Goal: Transaction & Acquisition: Purchase product/service

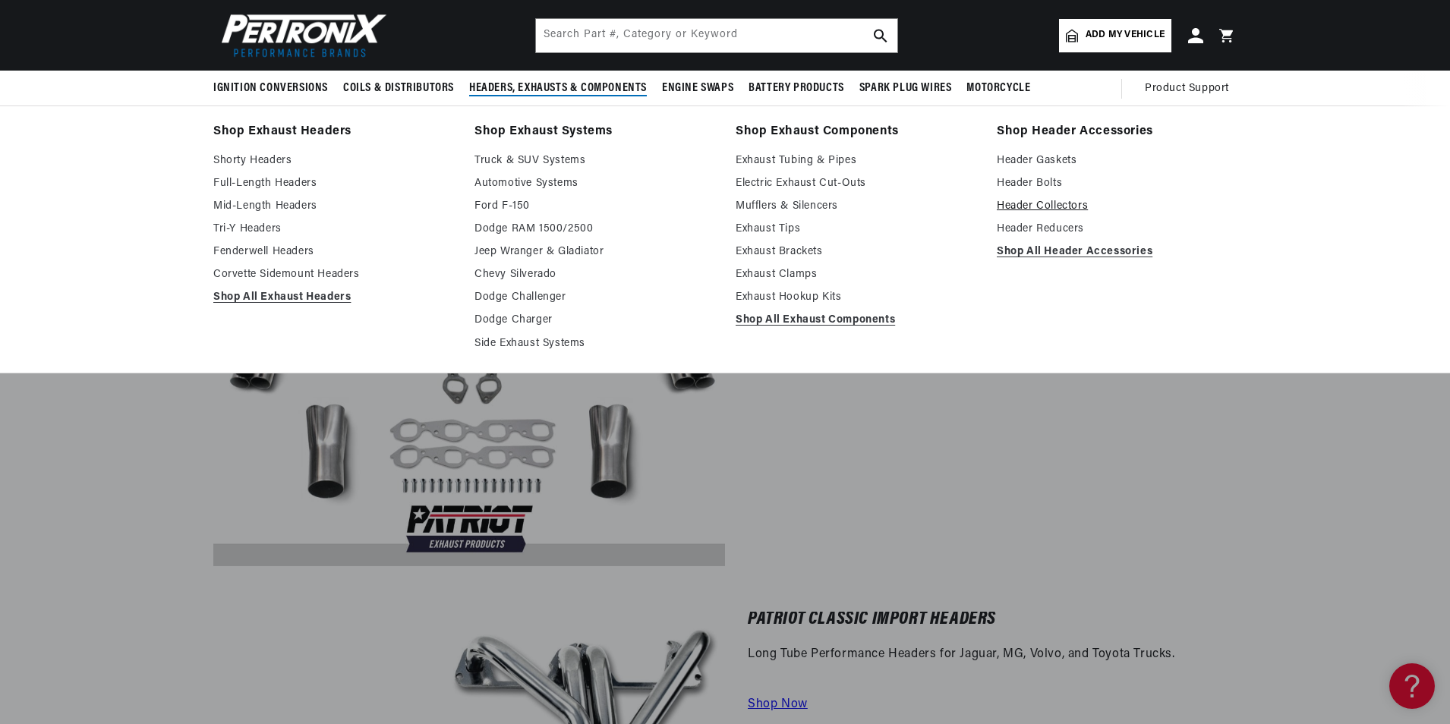
click at [1023, 211] on link "Header Collectors" at bounding box center [1117, 206] width 240 height 18
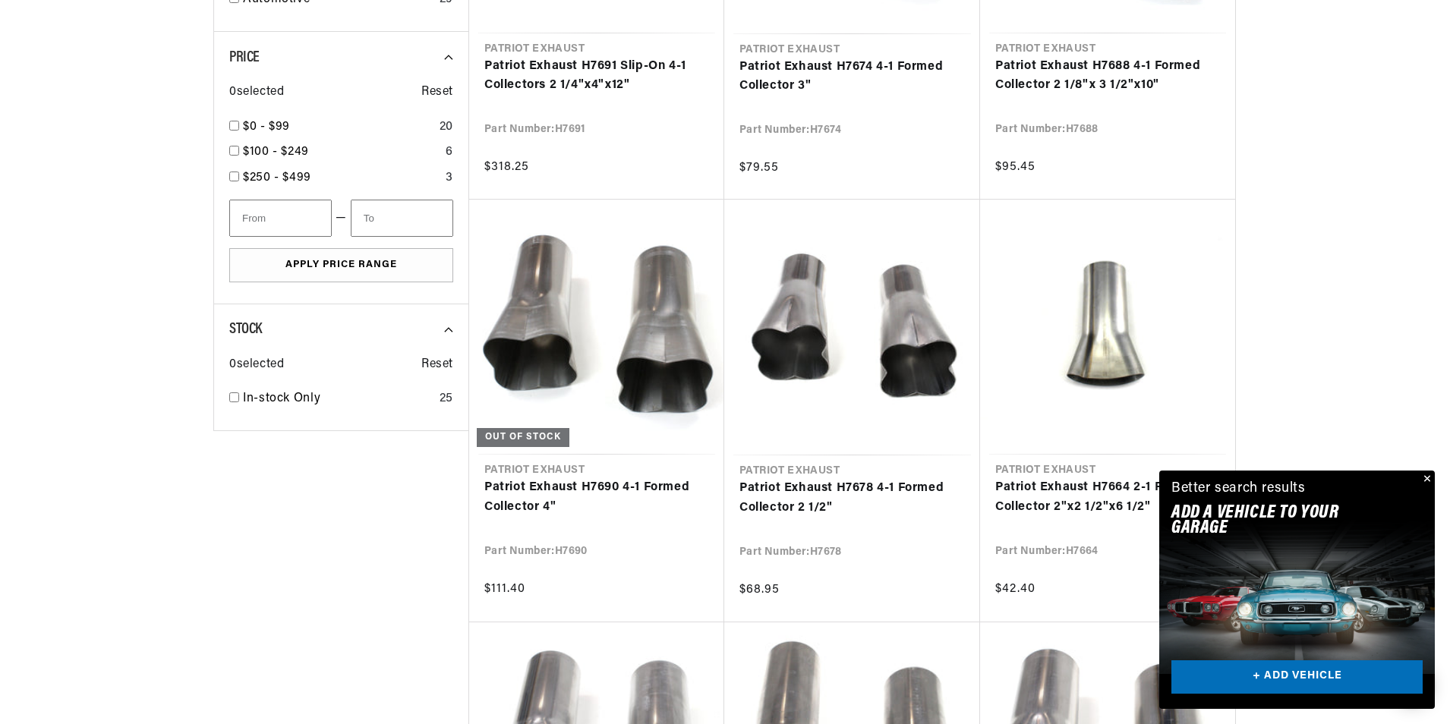
scroll to position [683, 0]
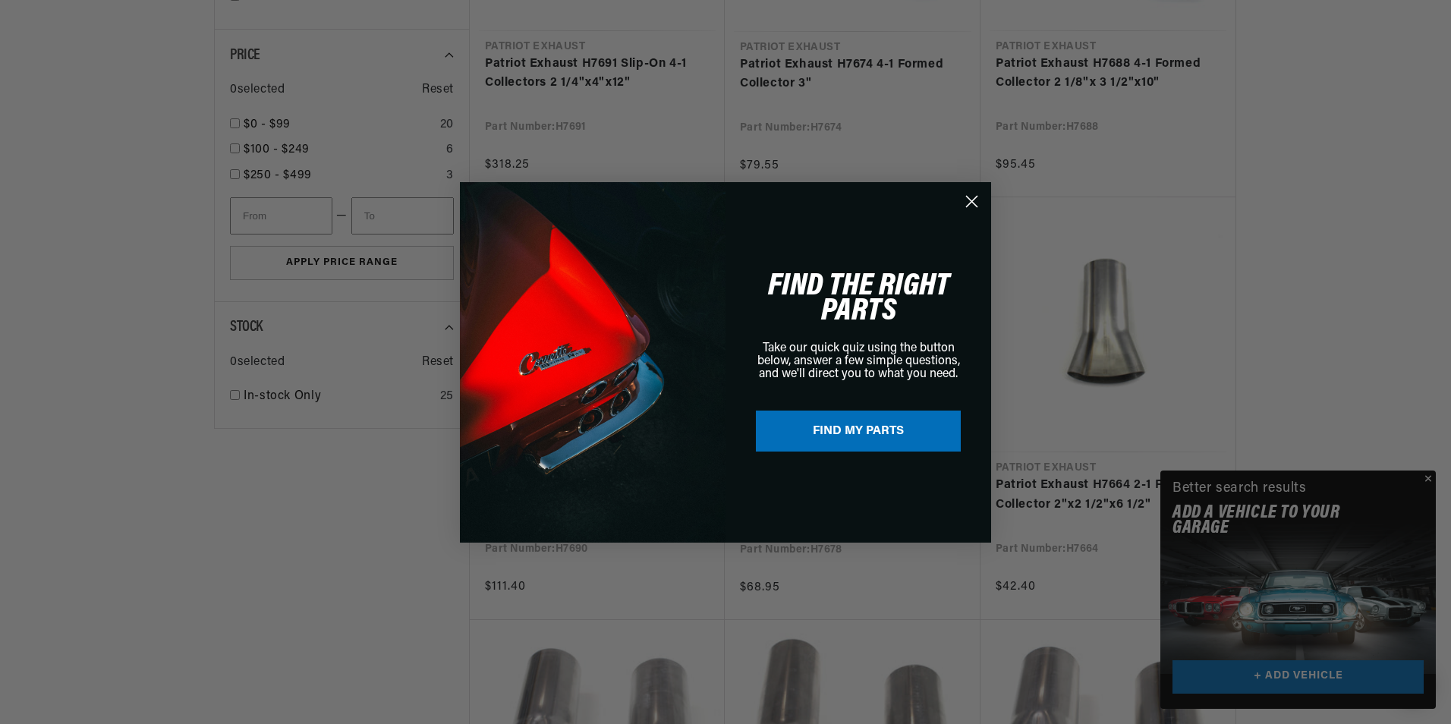
click at [973, 205] on circle "Close dialog" at bounding box center [971, 200] width 25 height 25
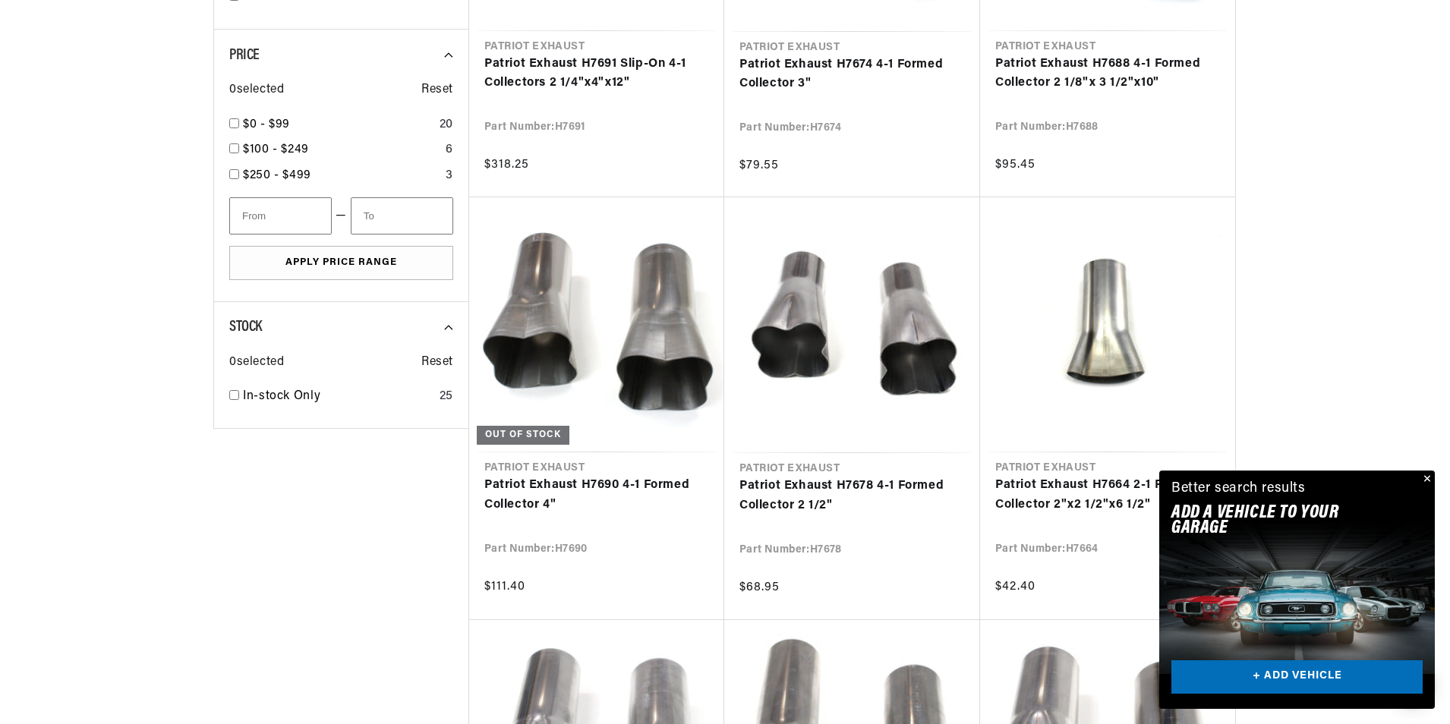
scroll to position [0, 948]
click at [1424, 479] on button "Close" at bounding box center [1425, 480] width 18 height 18
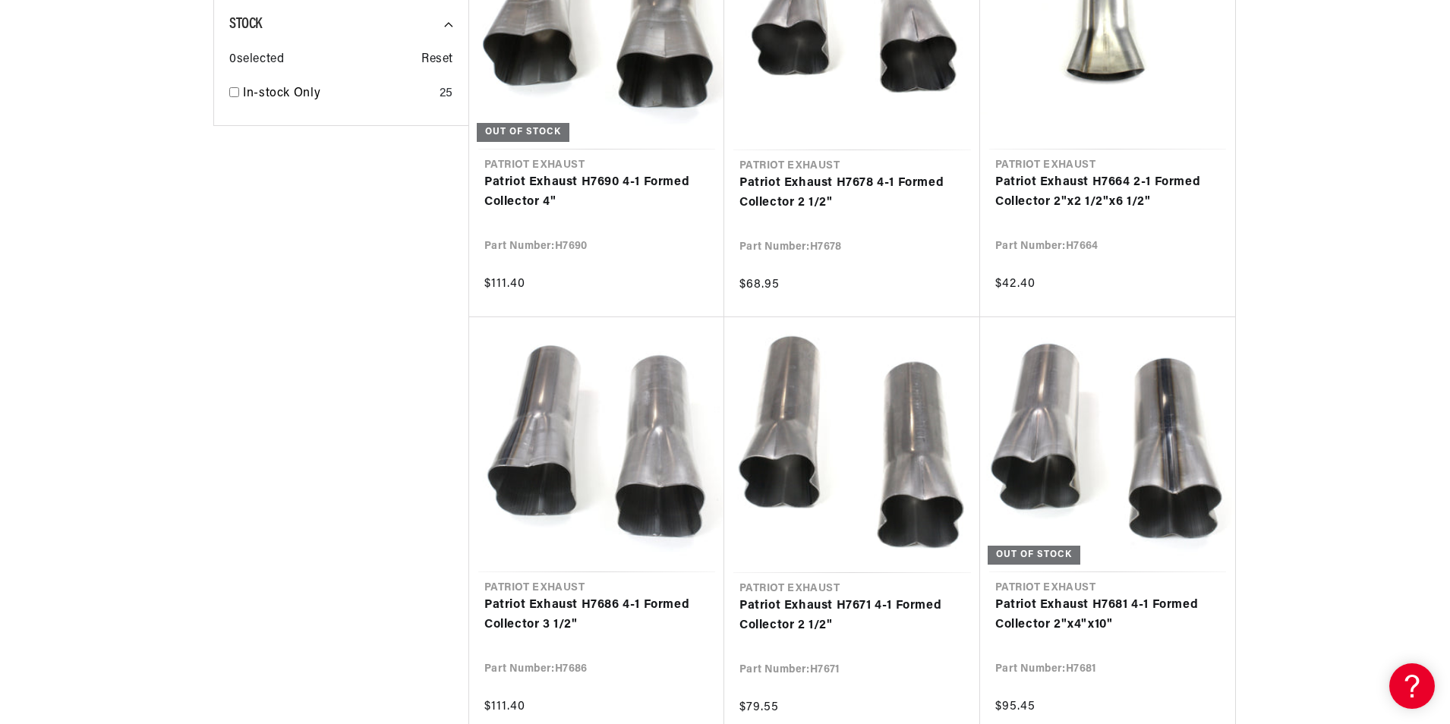
scroll to position [0, 1896]
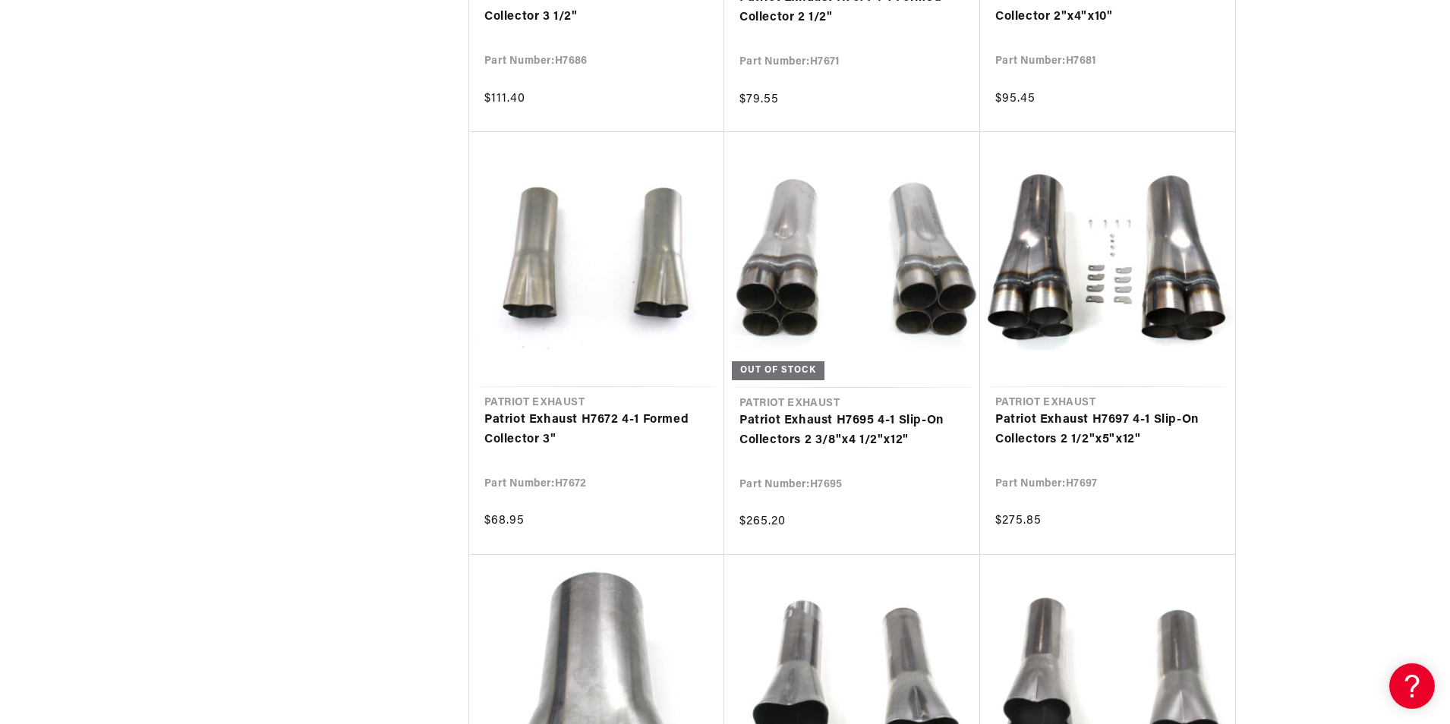
scroll to position [1670, 0]
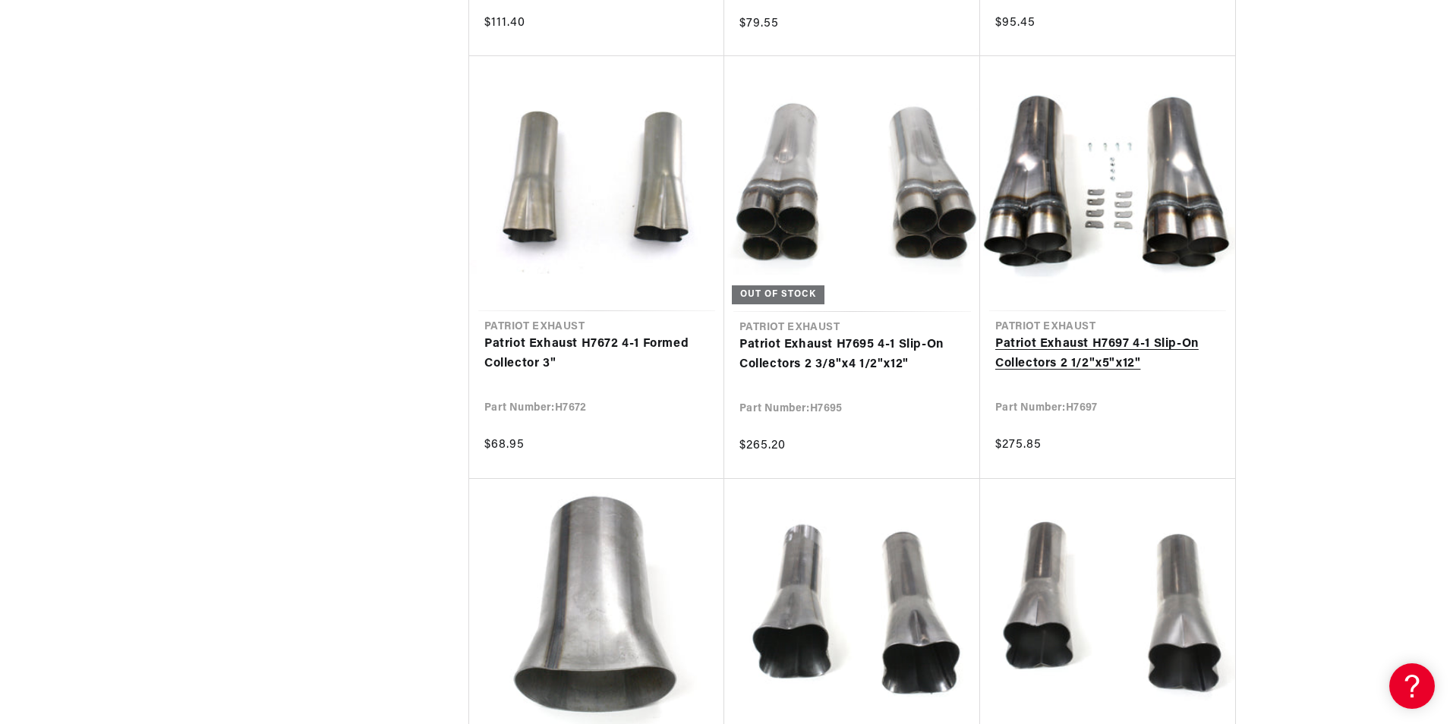
click at [1120, 364] on link "Patriot Exhaust H7697 4-1 Slip-On Collectors 2 1/2"x5"x12"" at bounding box center [1107, 354] width 225 height 39
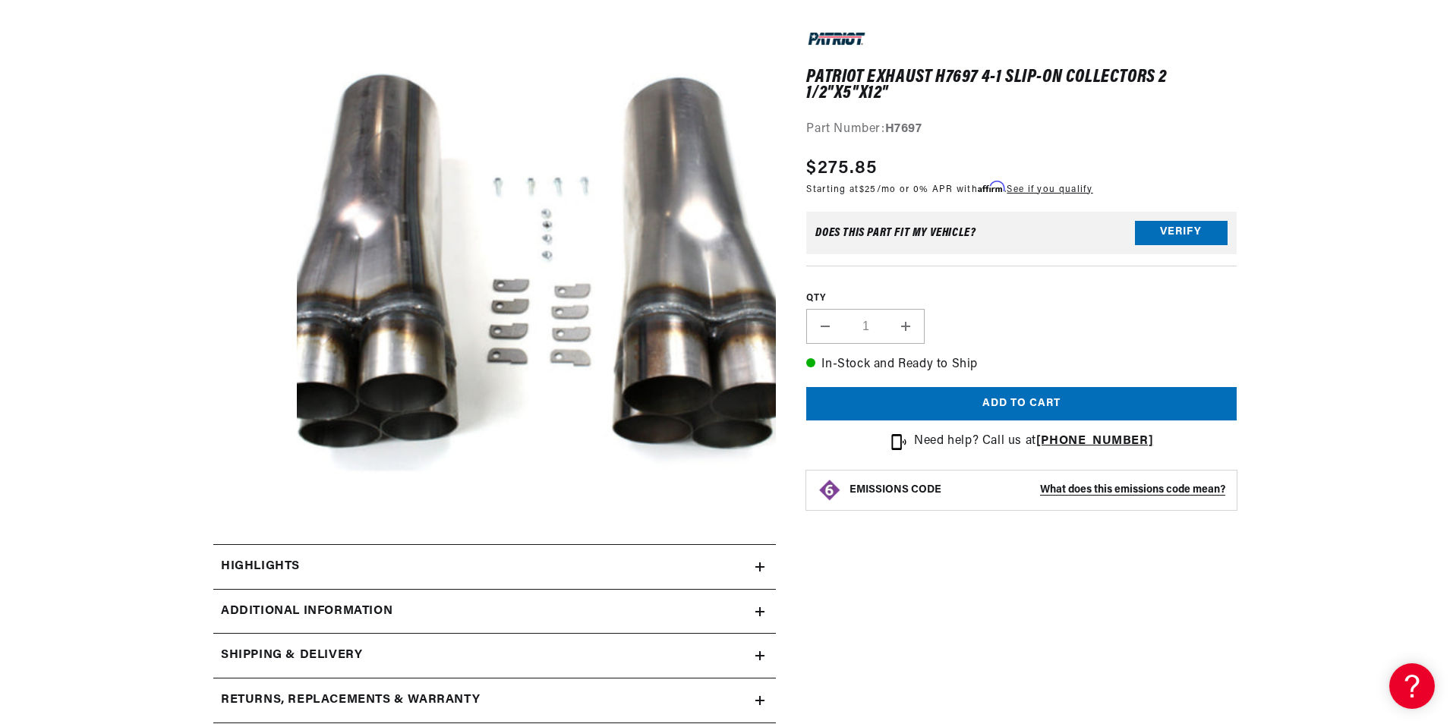
scroll to position [228, 0]
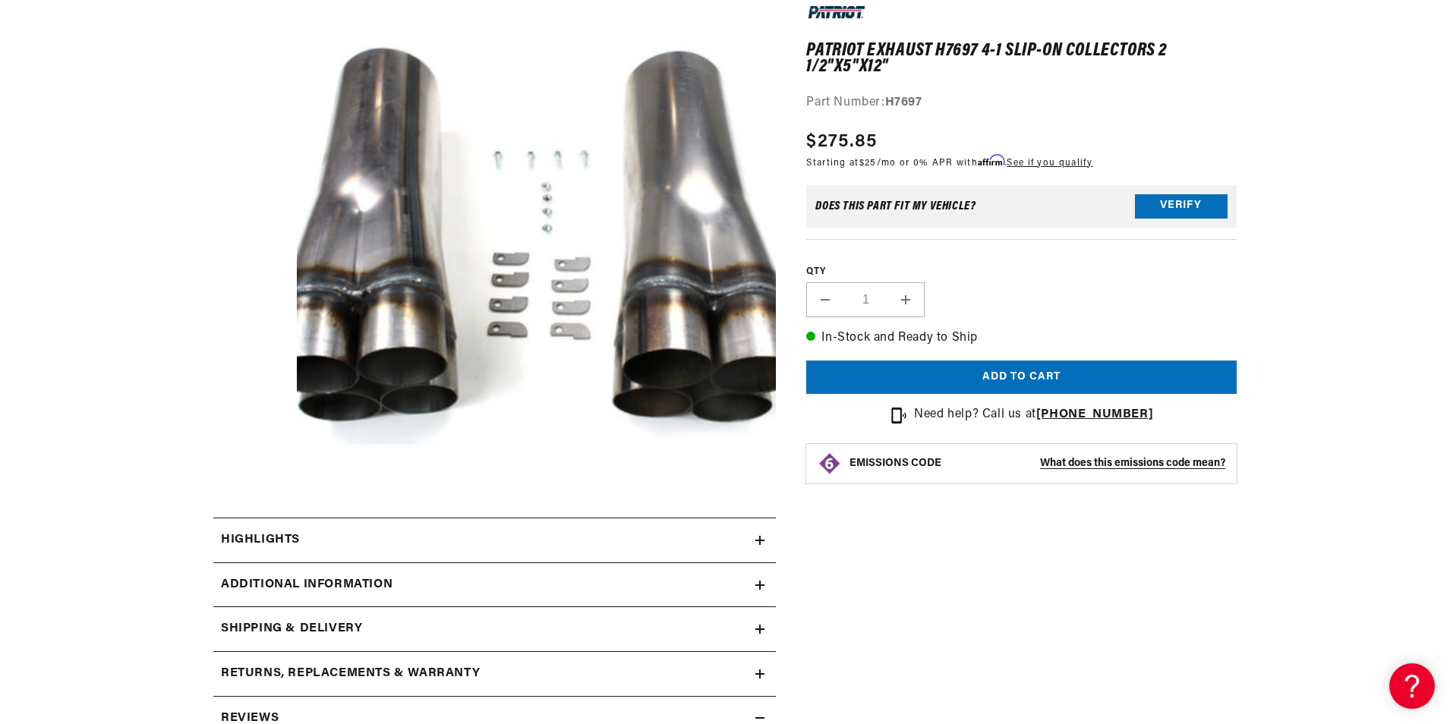
click at [259, 532] on h2 "Highlights" at bounding box center [260, 541] width 79 height 20
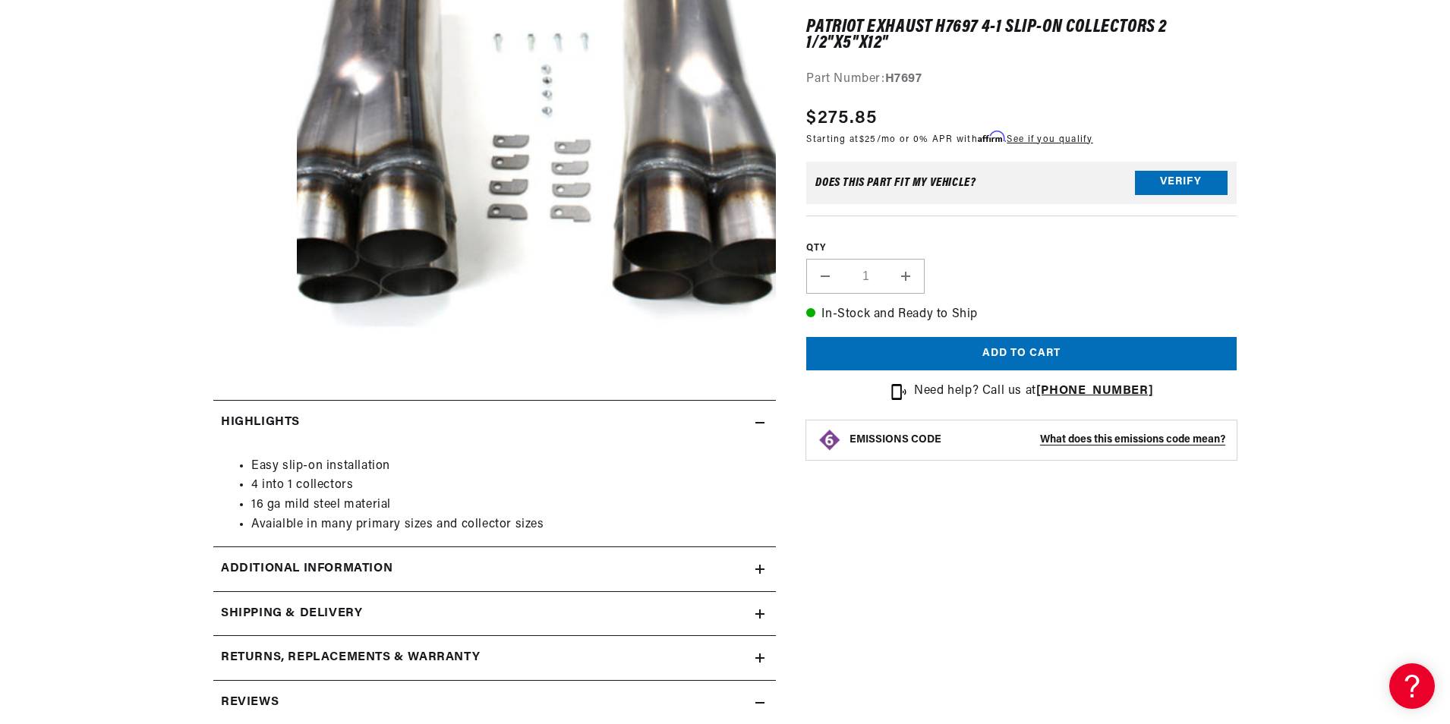
scroll to position [380, 0]
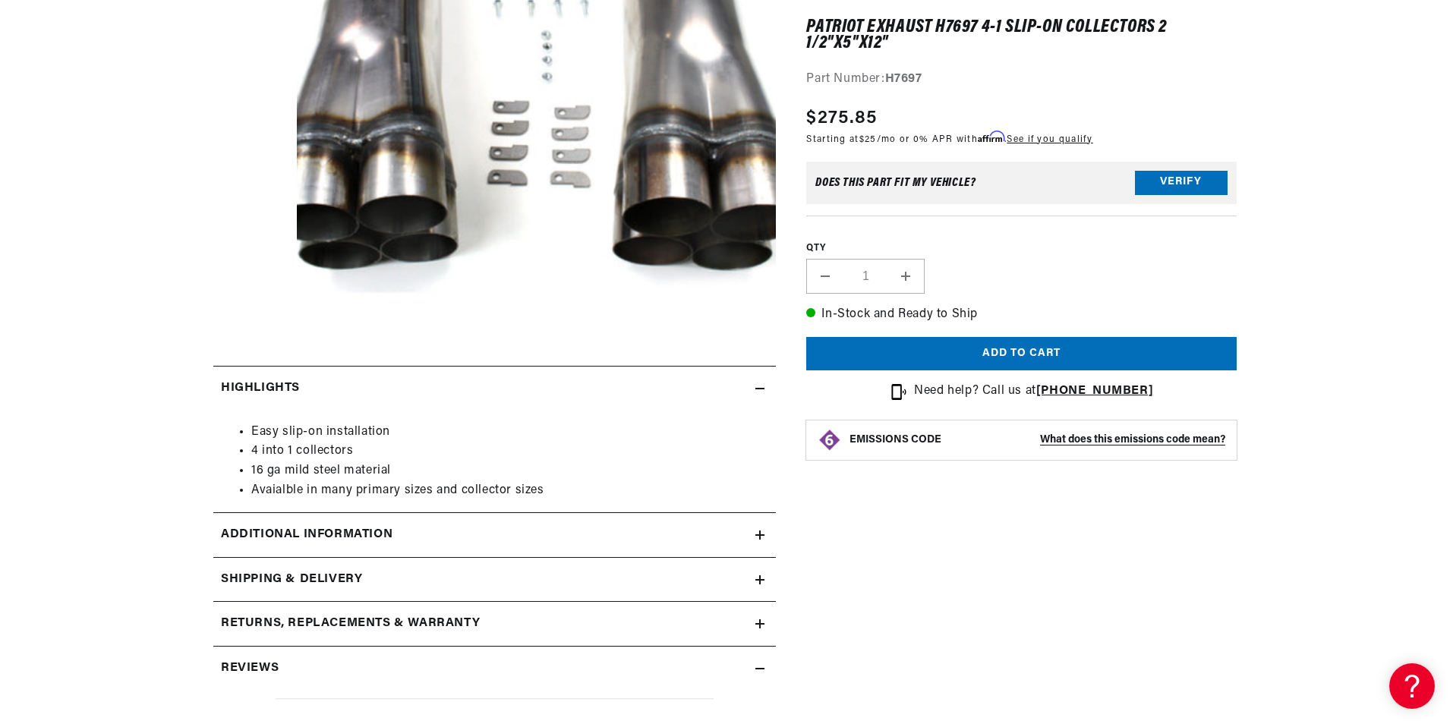
click at [276, 532] on h2 "Additional Information" at bounding box center [307, 535] width 172 height 20
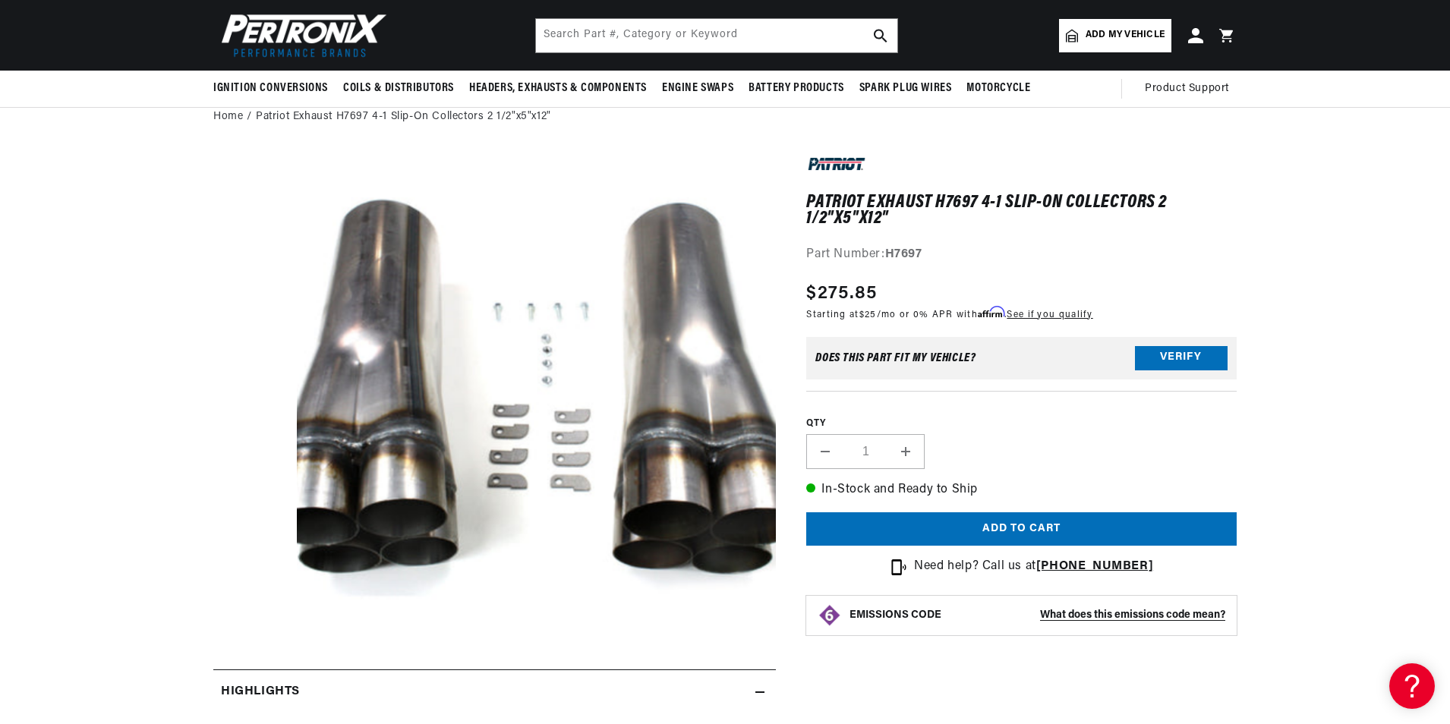
scroll to position [0, 0]
drag, startPoint x: 931, startPoint y: 250, endPoint x: 888, endPoint y: 256, distance: 42.9
click at [888, 256] on div "Part Number: H7697" at bounding box center [1021, 255] width 430 height 20
drag, startPoint x: 888, startPoint y: 256, endPoint x: 899, endPoint y: 254, distance: 11.5
copy strong "H7697"
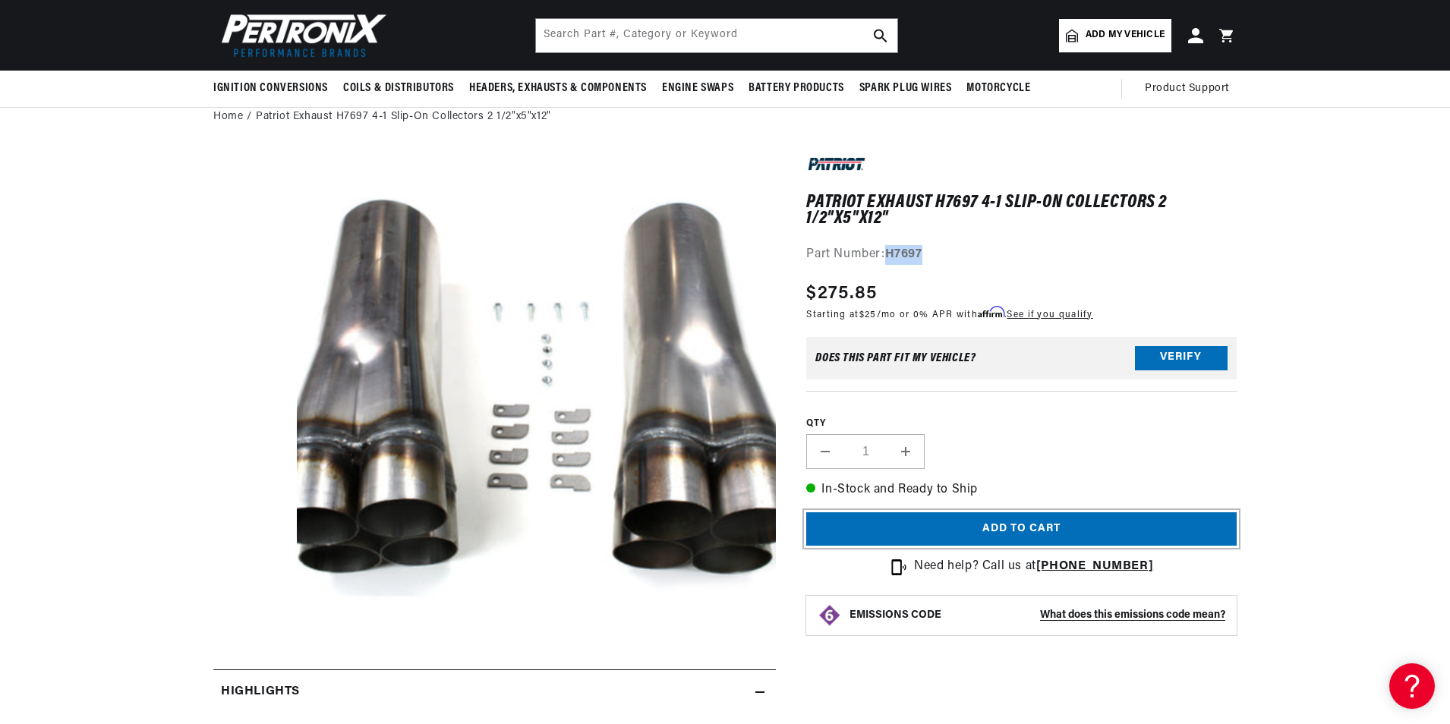
click at [952, 523] on button "Add to cart" at bounding box center [1021, 529] width 430 height 34
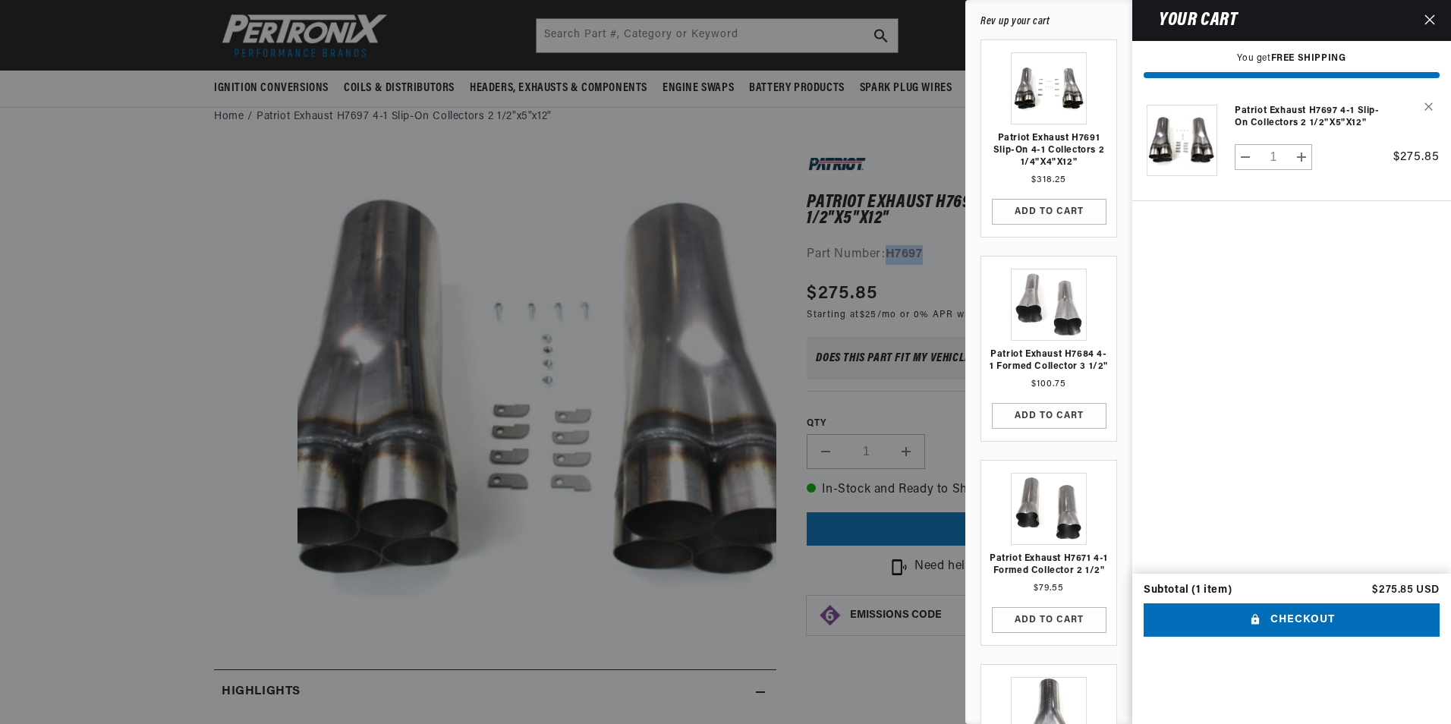
click at [1434, 21] on icon "Close" at bounding box center [1430, 19] width 11 height 11
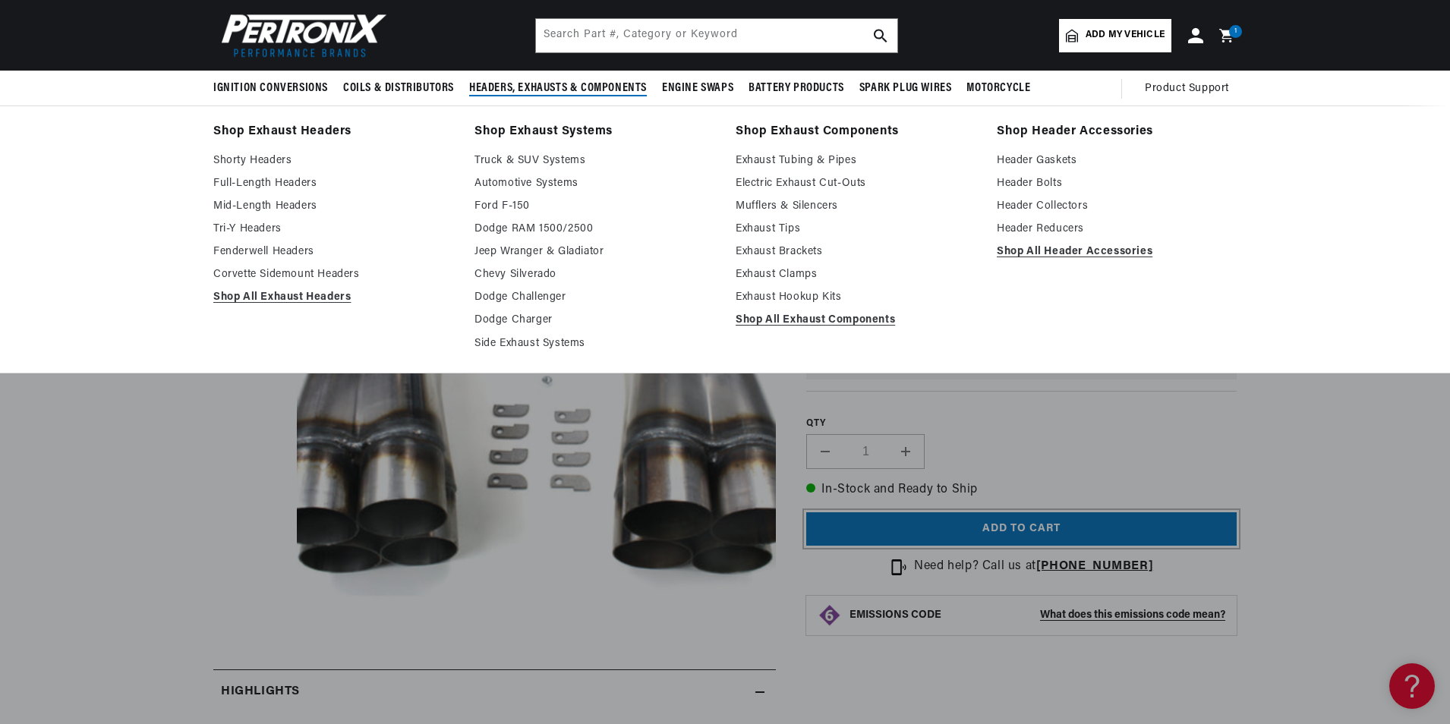
scroll to position [0, 1896]
click at [1077, 250] on link "Shop All Header Accessories" at bounding box center [1117, 252] width 240 height 18
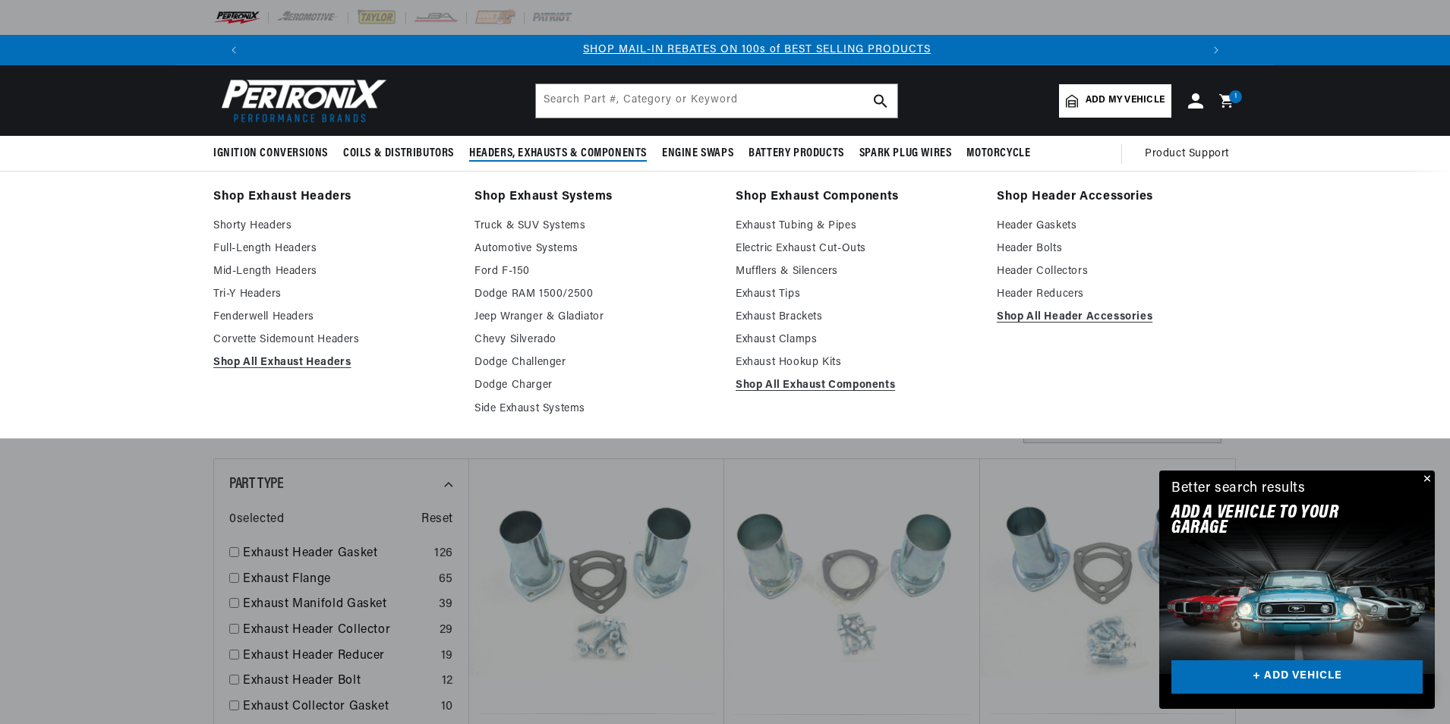
scroll to position [0, 948]
drag, startPoint x: 572, startPoint y: 157, endPoint x: 490, endPoint y: 159, distance: 81.2
click at [490, 159] on span "Headers, Exhausts & Components" at bounding box center [558, 154] width 178 height 16
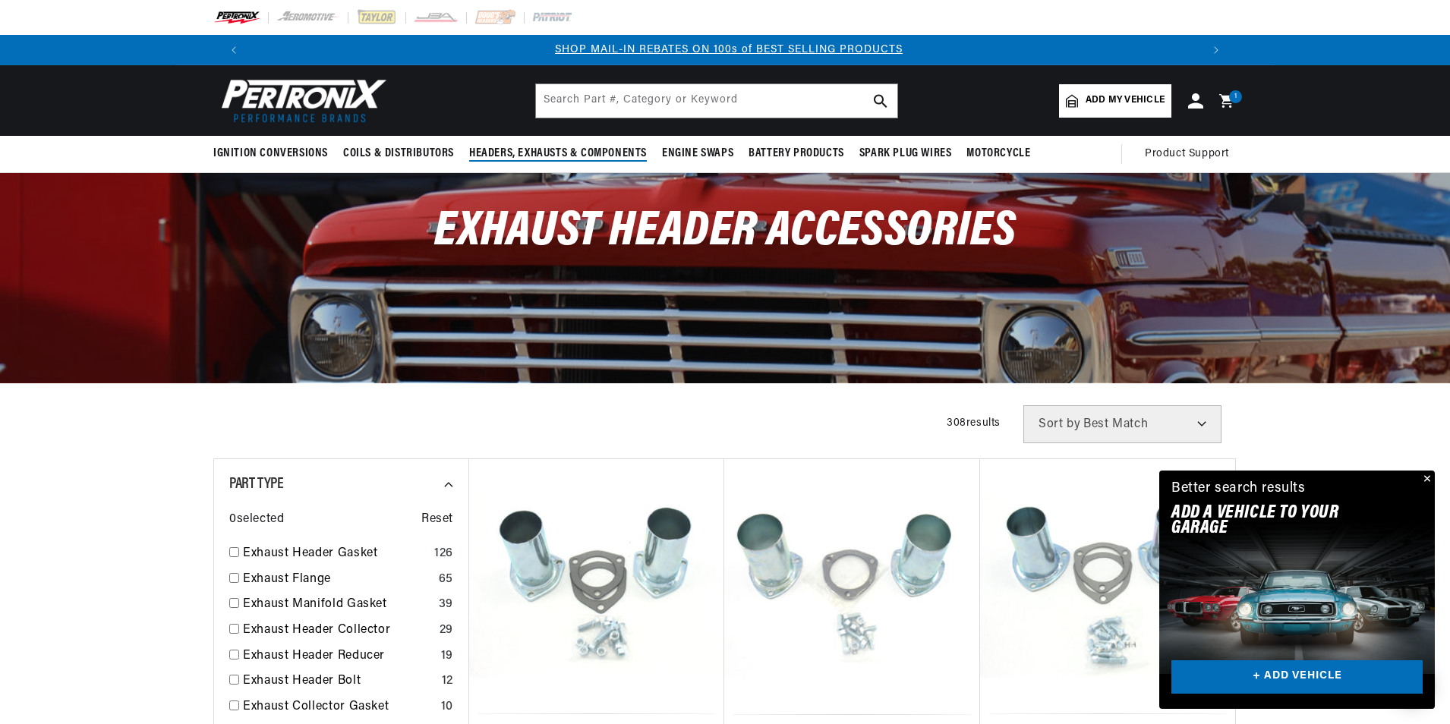
click at [490, 159] on span "Headers, Exhausts & Components" at bounding box center [558, 154] width 178 height 16
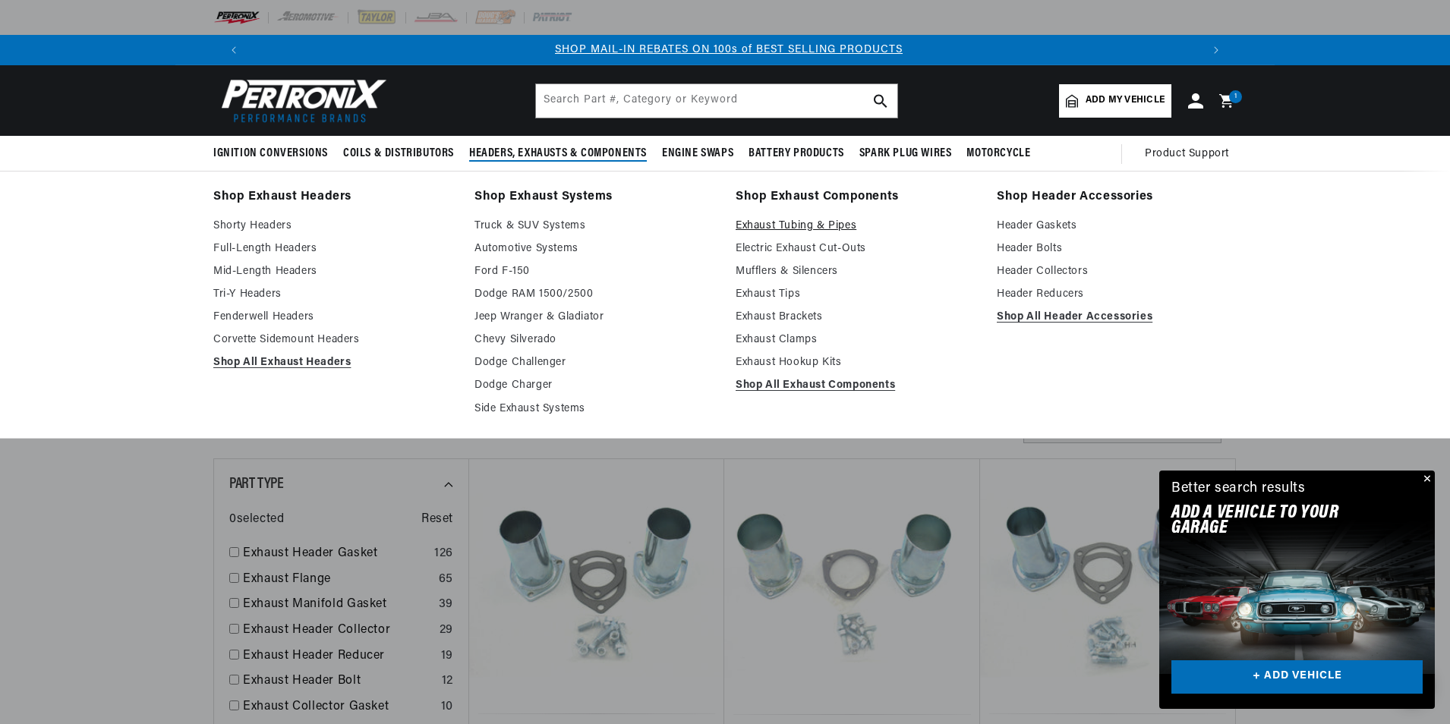
click at [835, 224] on link "Exhaust Tubing & Pipes" at bounding box center [855, 226] width 240 height 18
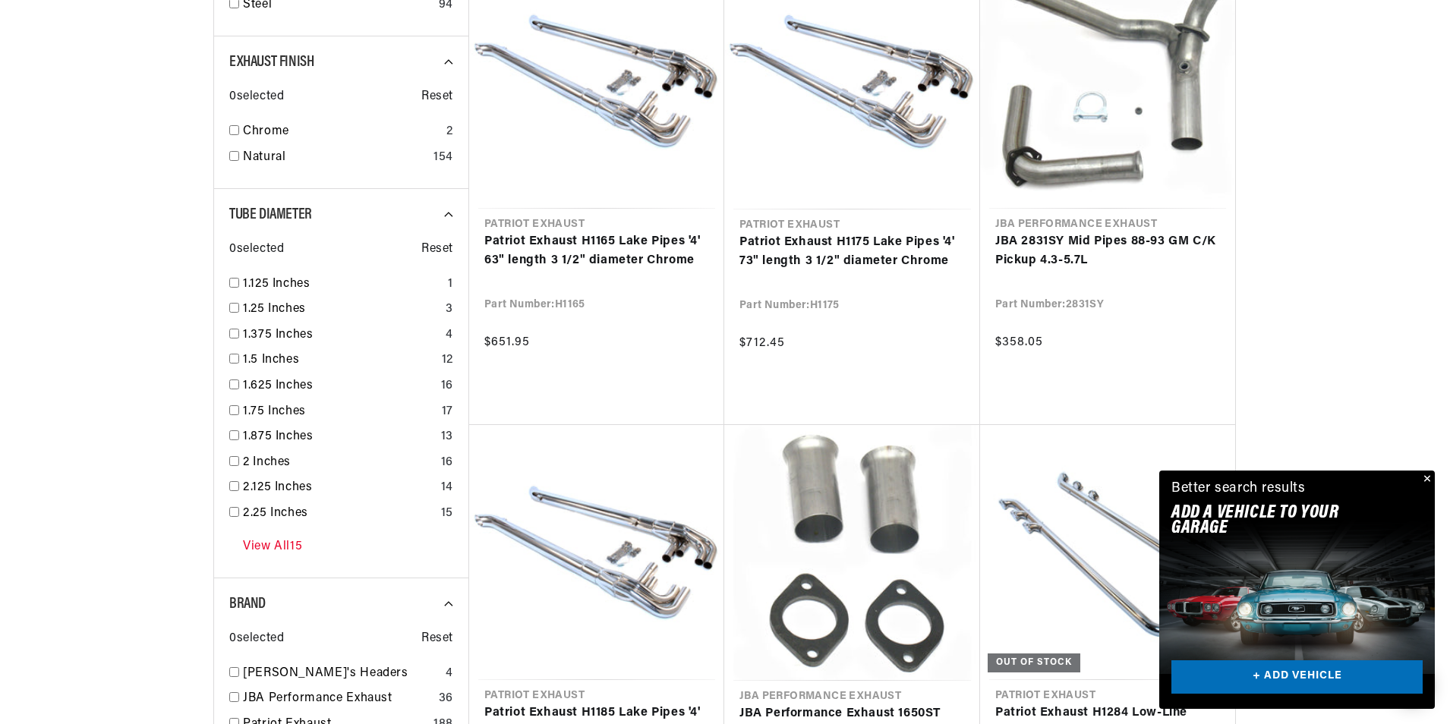
scroll to position [1214, 0]
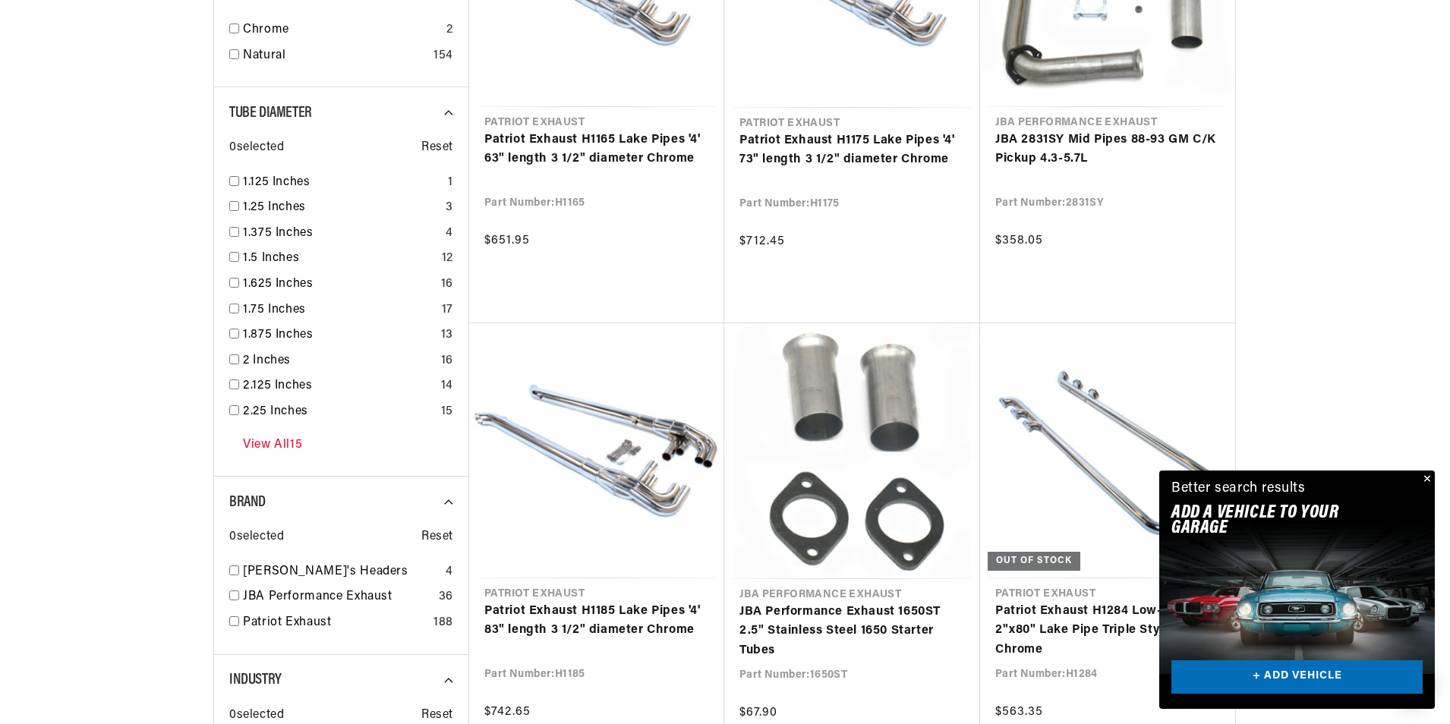
click at [276, 444] on link "View All 15" at bounding box center [272, 446] width 59 height 20
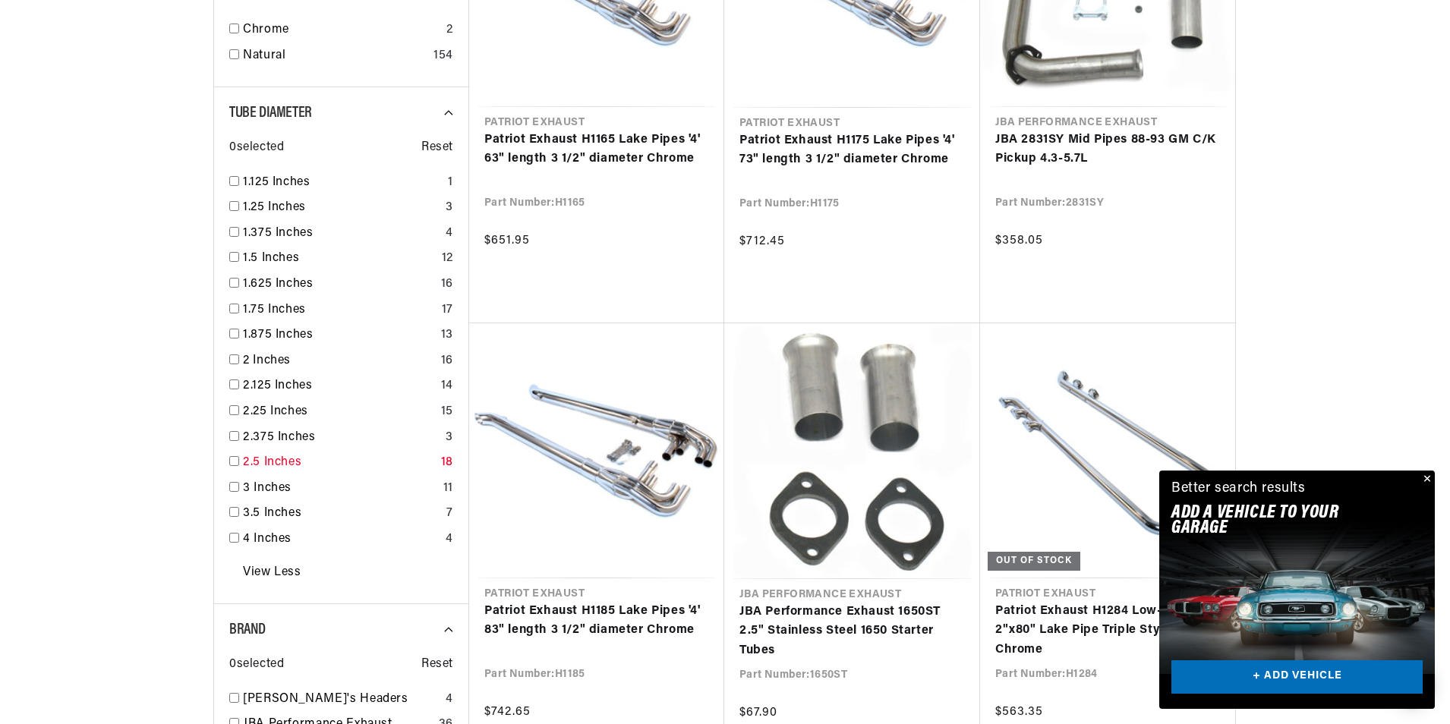
click at [258, 456] on link "2.5 Inches" at bounding box center [339, 463] width 192 height 20
checkbox input "true"
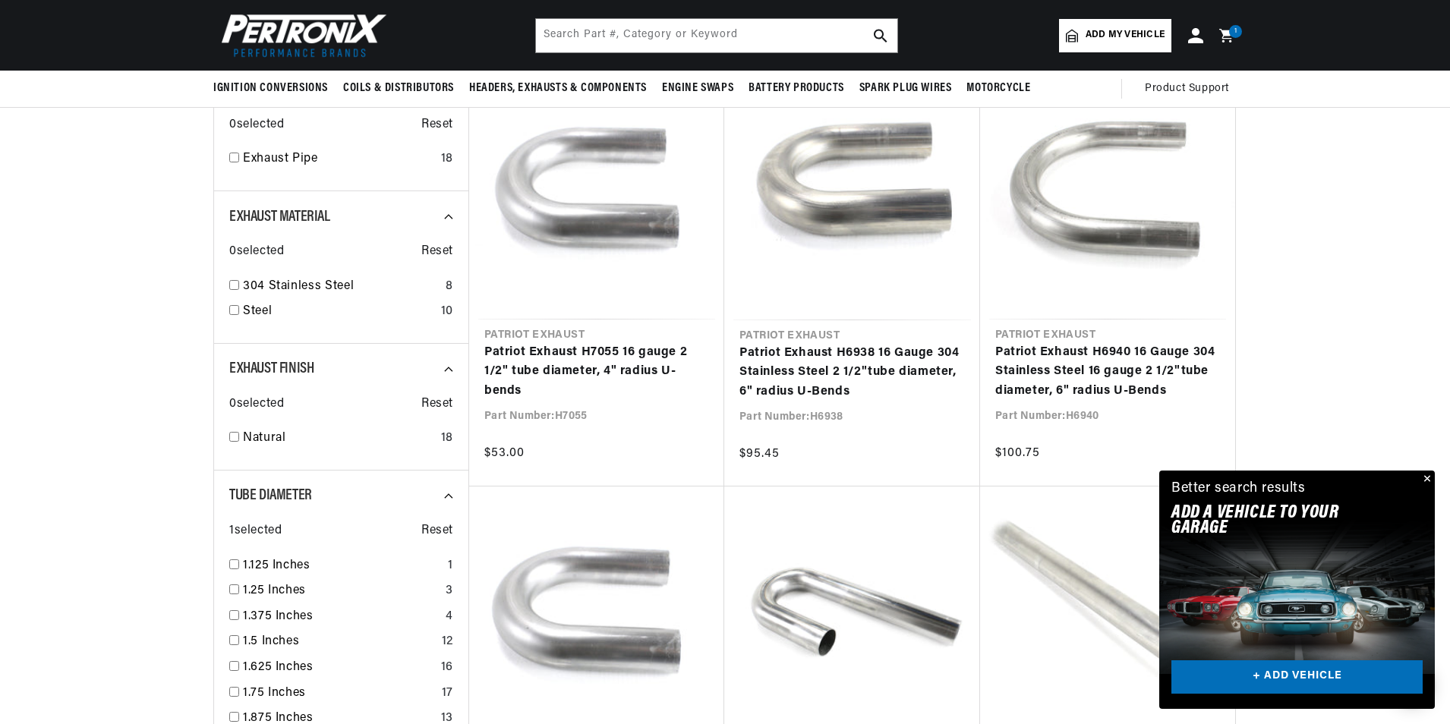
scroll to position [0, 379]
click at [1425, 481] on button "Close" at bounding box center [1425, 480] width 18 height 18
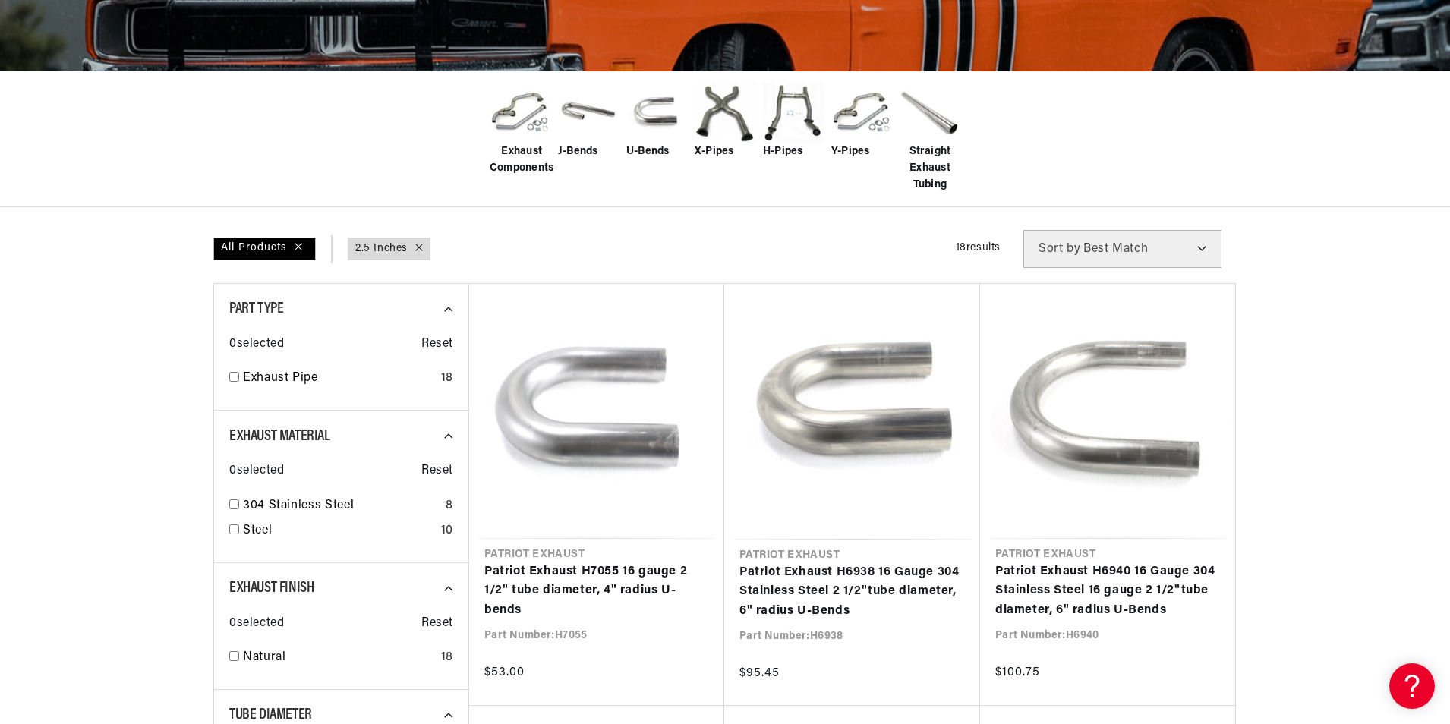
scroll to position [380, 0]
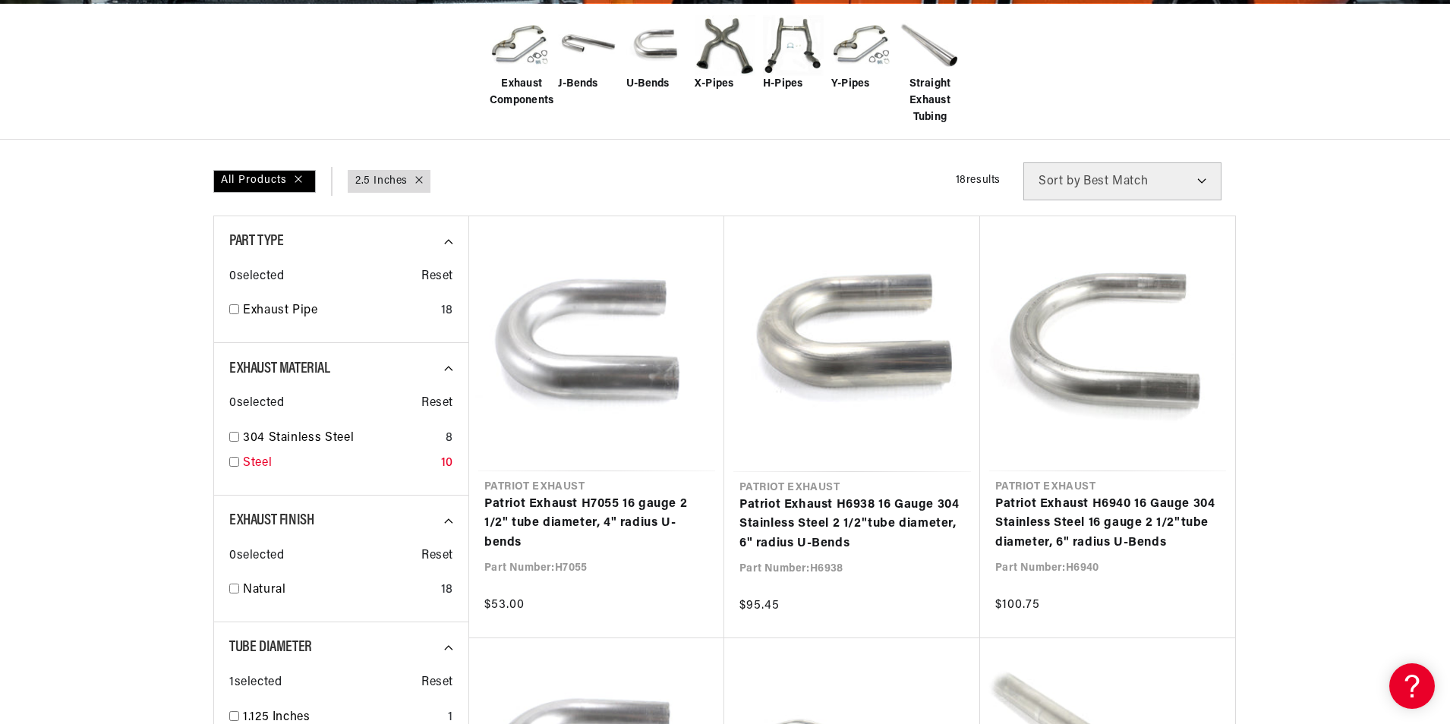
click at [244, 457] on link "Steel" at bounding box center [339, 464] width 192 height 20
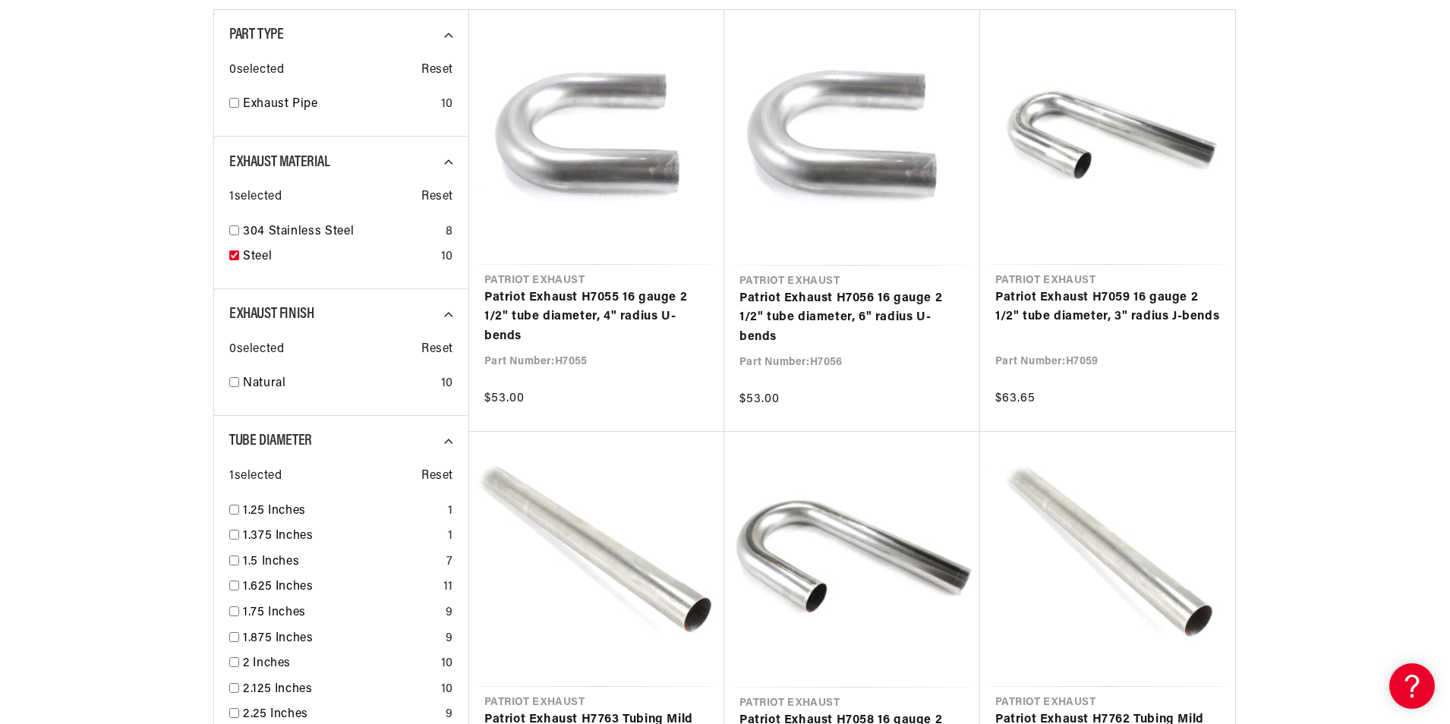
scroll to position [607, 0]
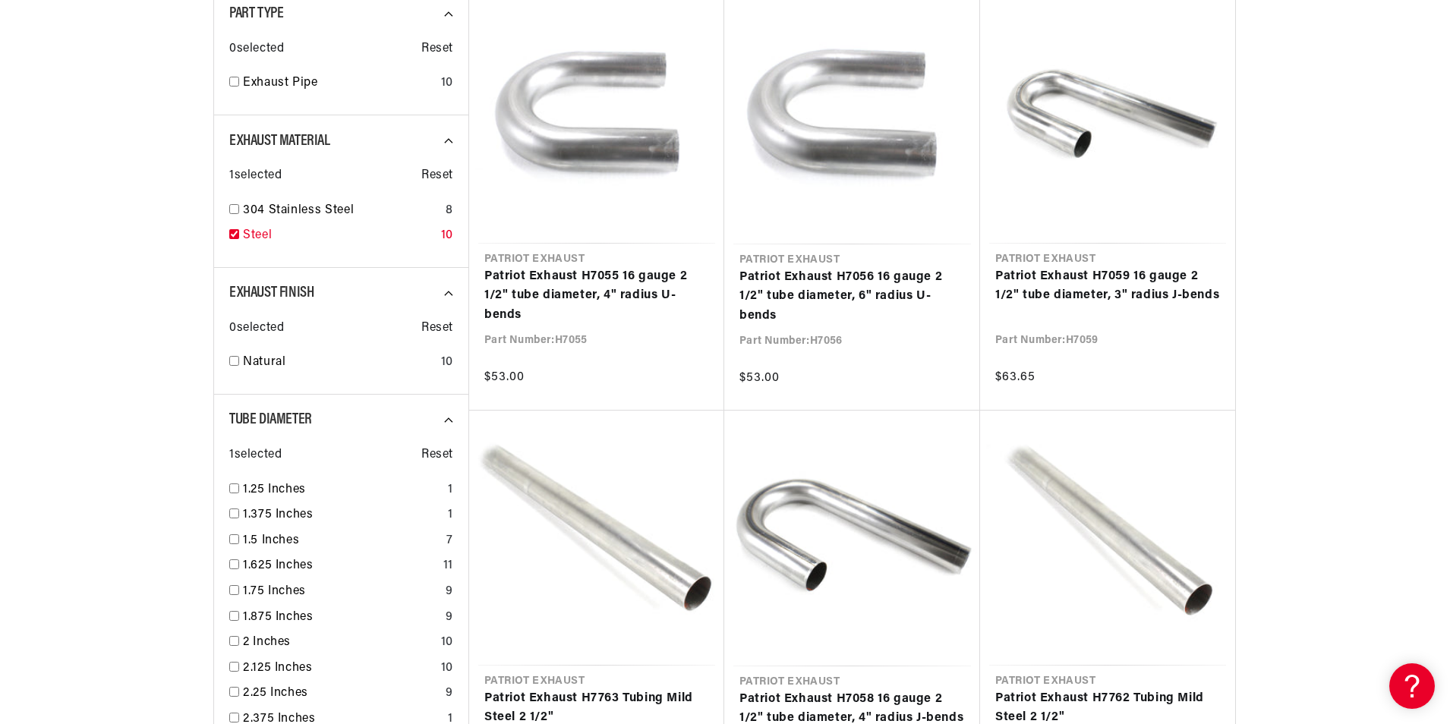
click at [261, 241] on link "Steel" at bounding box center [339, 236] width 192 height 20
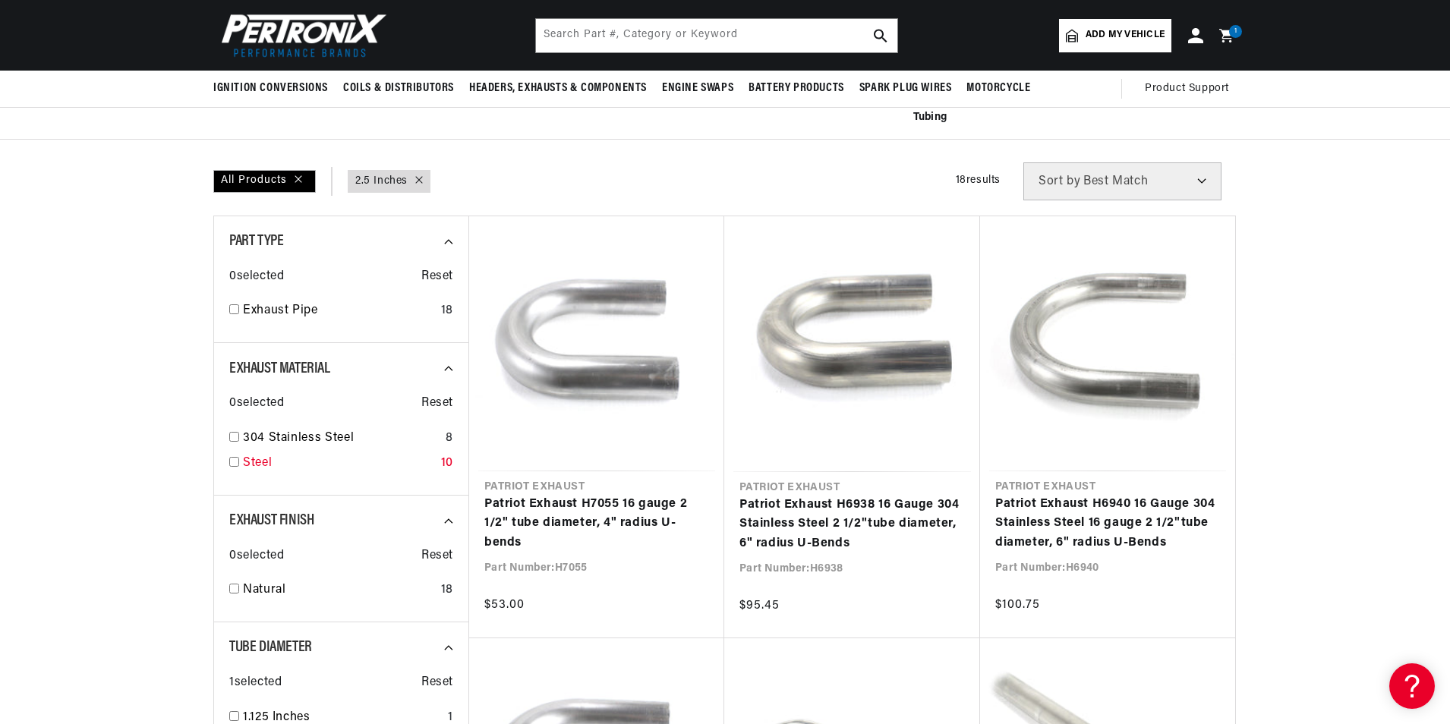
scroll to position [0, 1896]
click at [271, 456] on link "Steel" at bounding box center [339, 464] width 192 height 20
checkbox input "true"
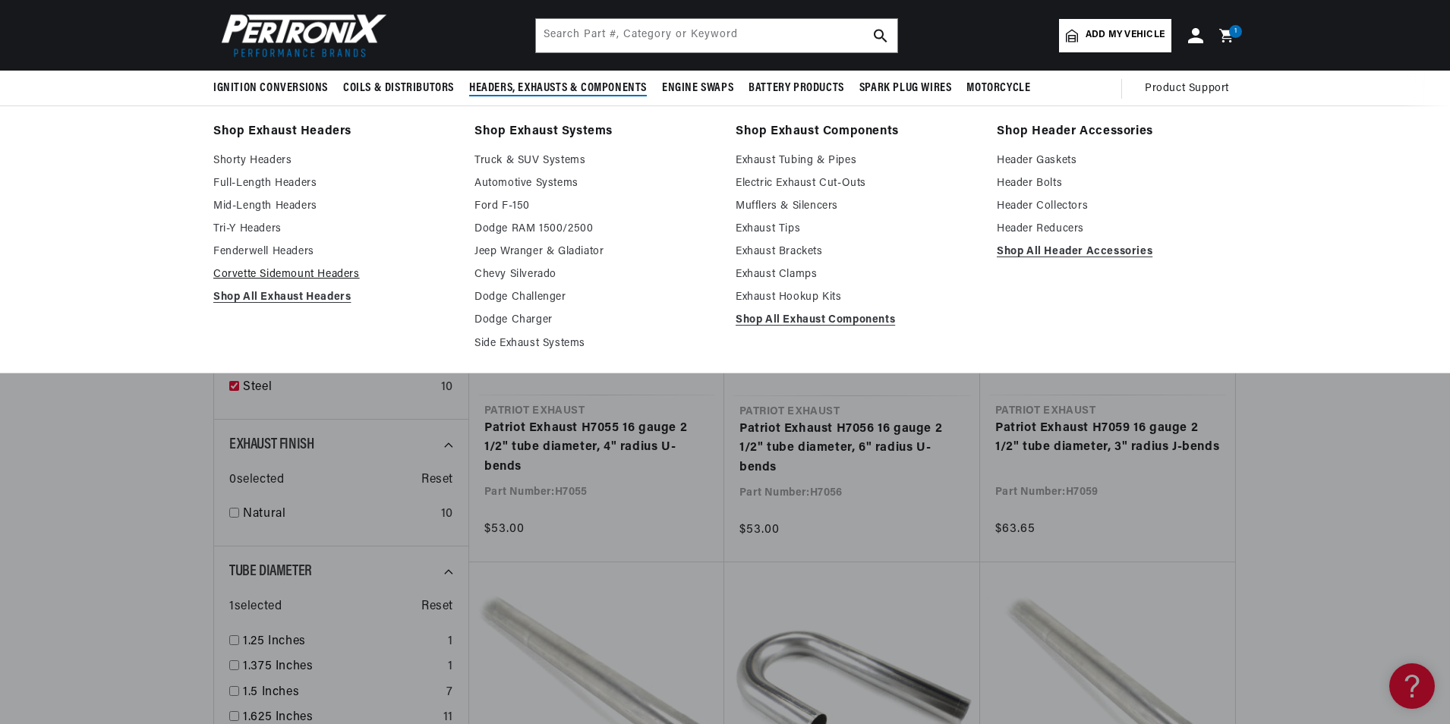
click at [311, 269] on link "Corvette Sidemount Headers" at bounding box center [333, 275] width 240 height 18
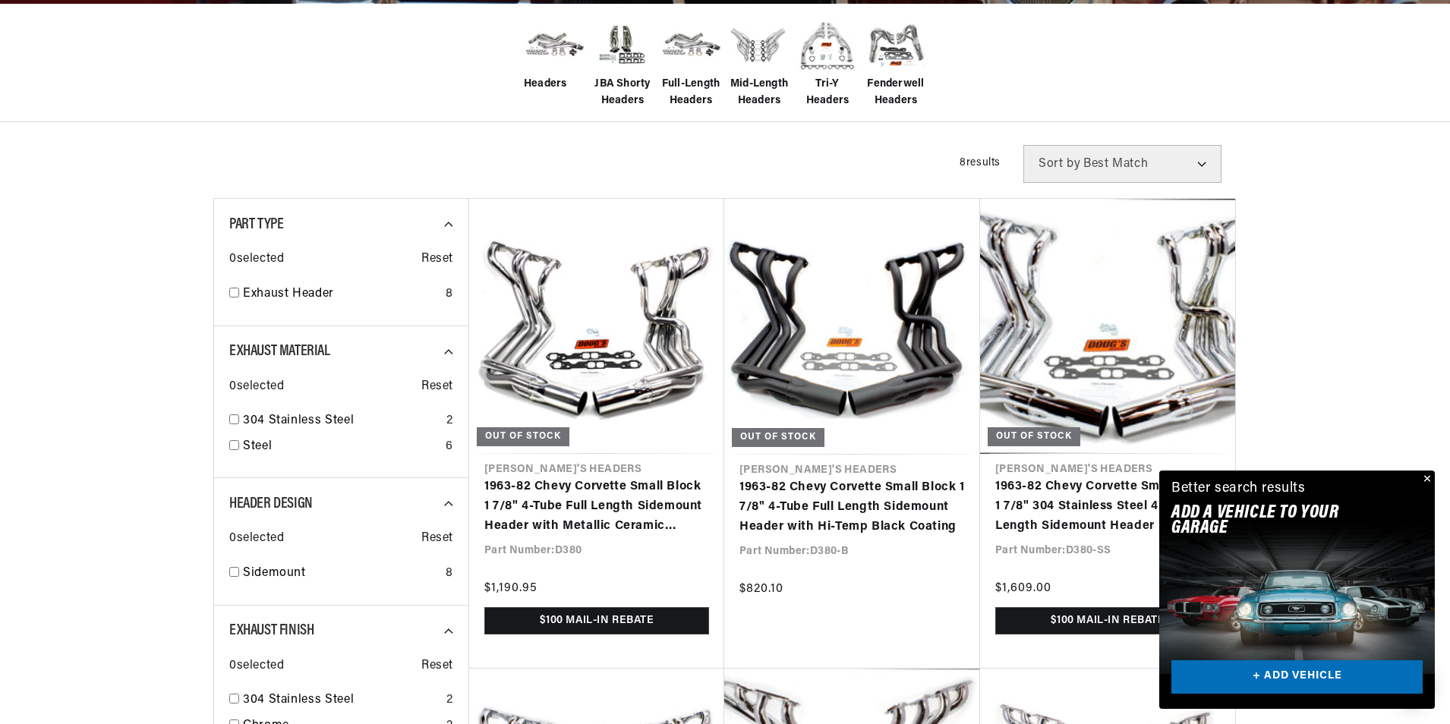
scroll to position [455, 0]
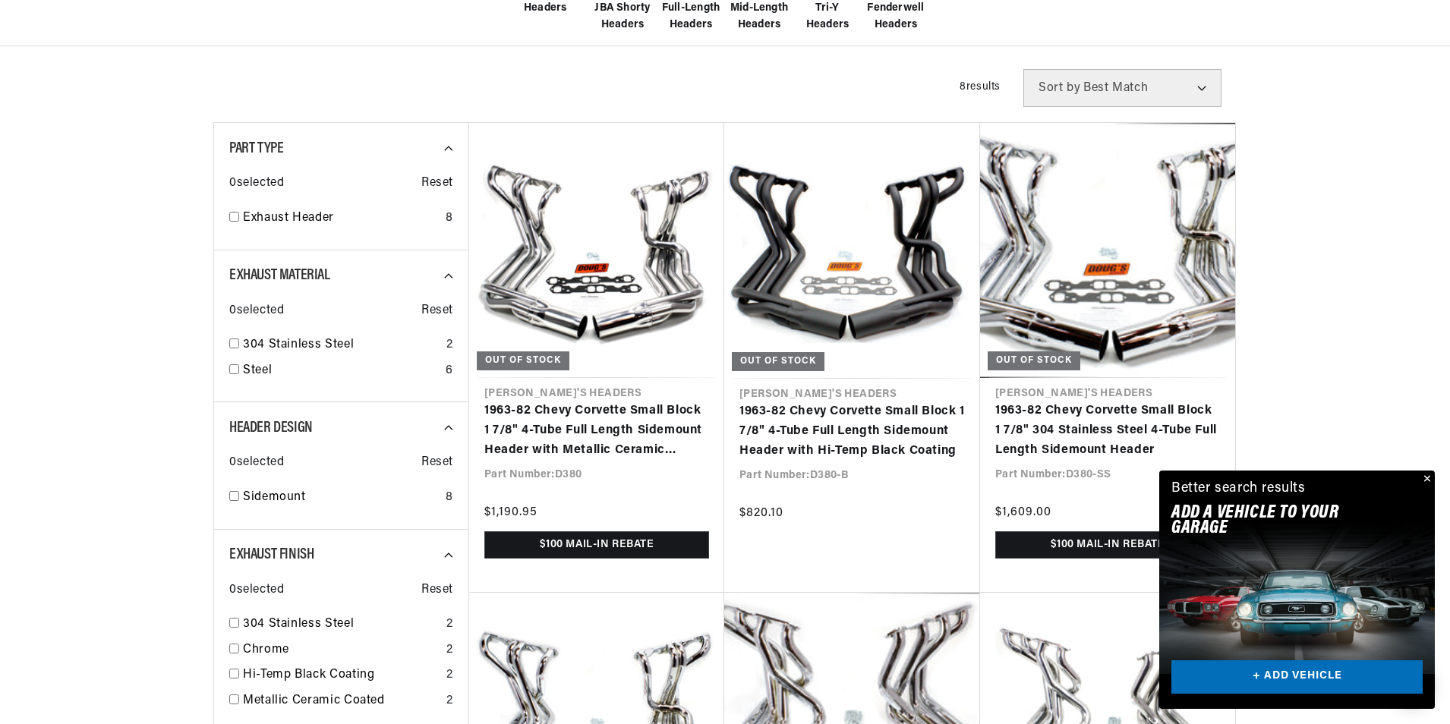
click at [1428, 474] on button "Close" at bounding box center [1425, 480] width 18 height 18
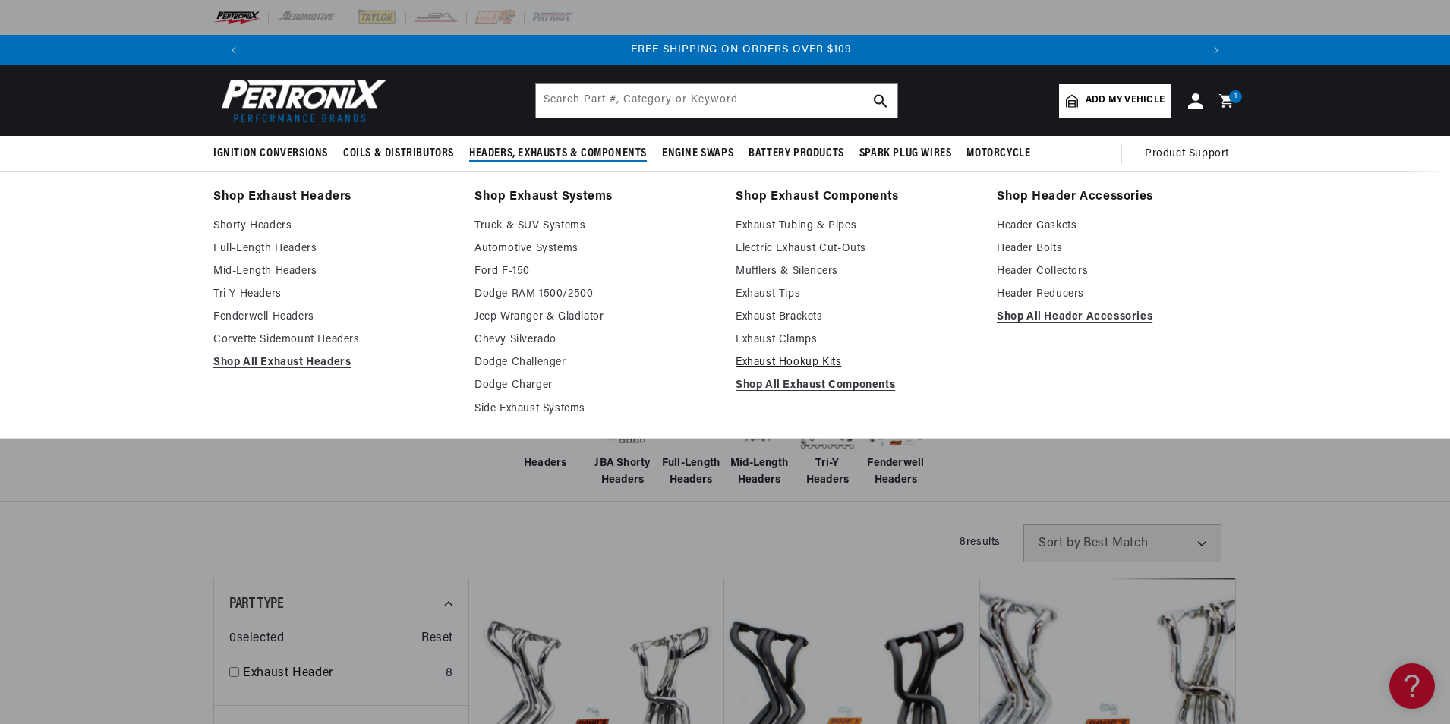
scroll to position [0, 1896]
click at [830, 383] on link "Shop All Exhaust Components" at bounding box center [855, 385] width 240 height 18
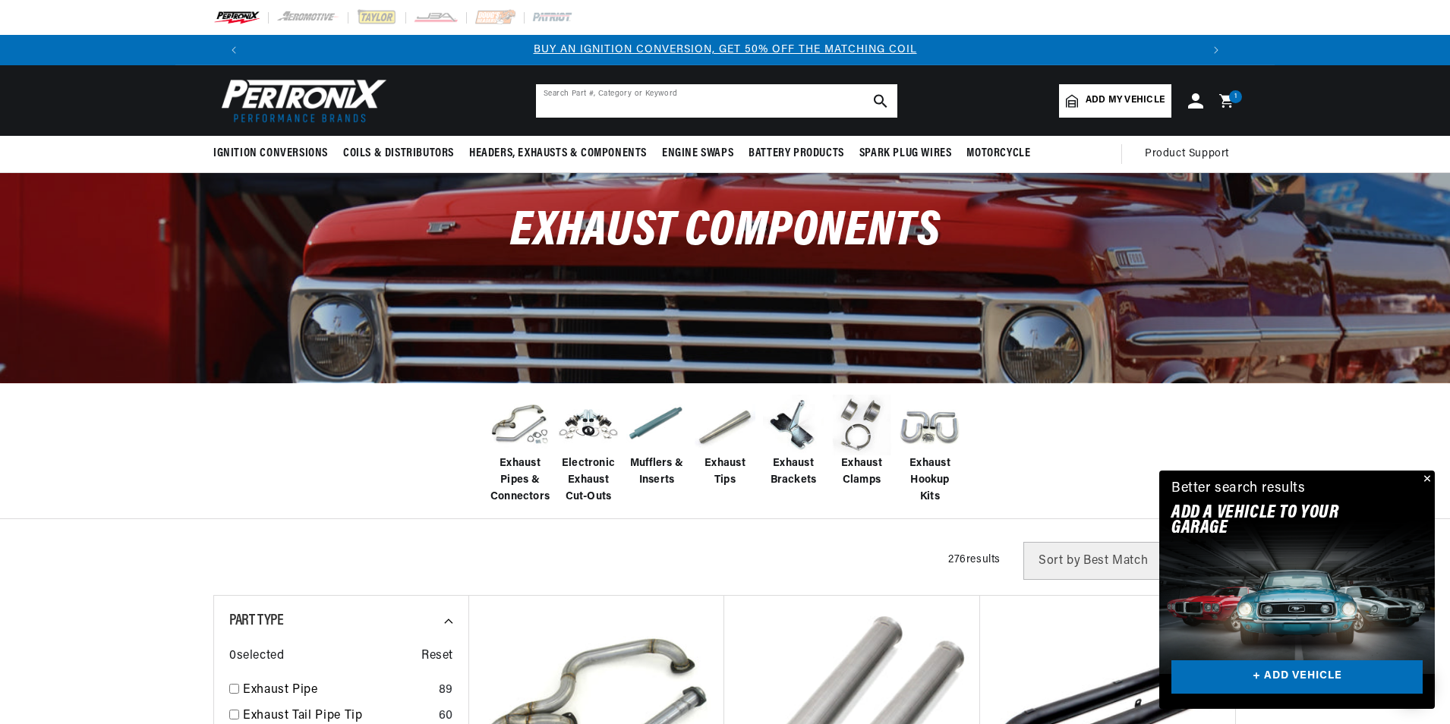
click at [635, 106] on input "text" at bounding box center [716, 100] width 361 height 33
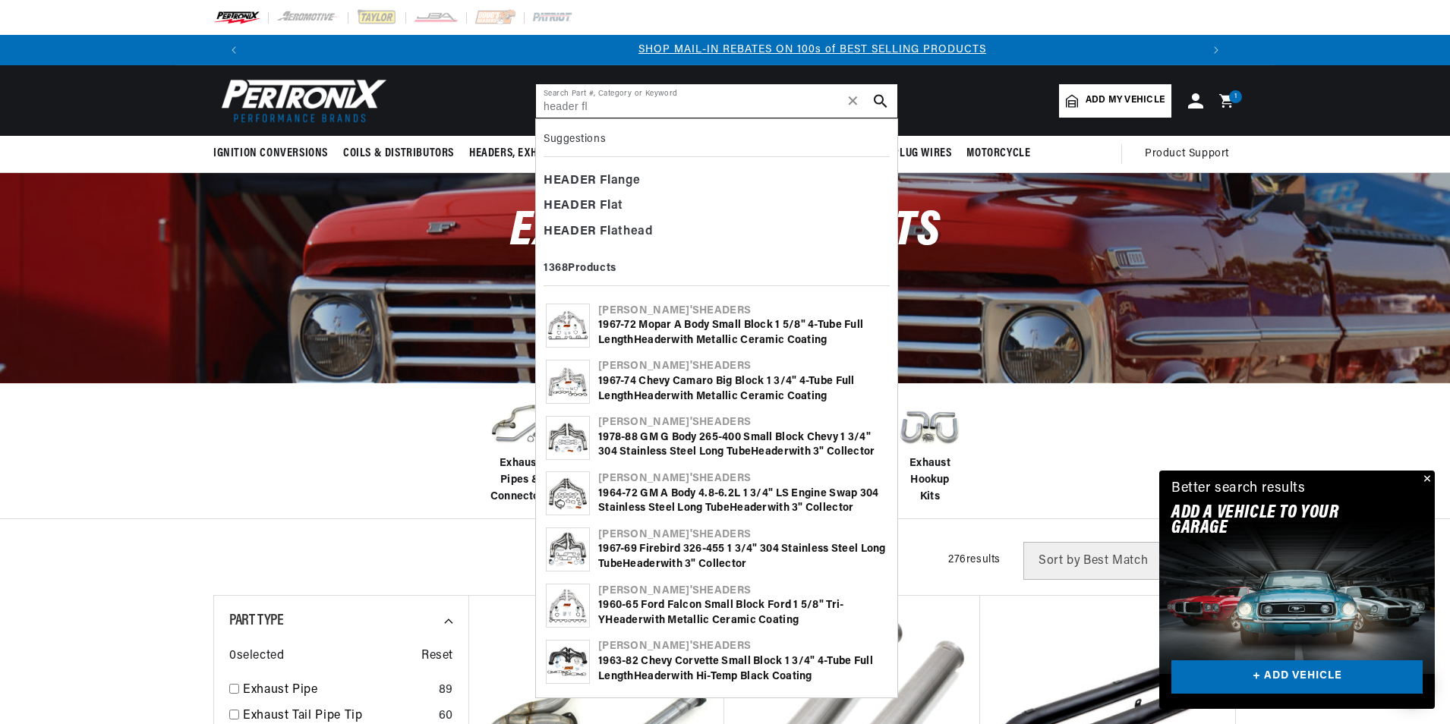
scroll to position [0, 948]
type input "header fl"
click at [585, 172] on div "HEADER Fl ange" at bounding box center [716, 181] width 346 height 26
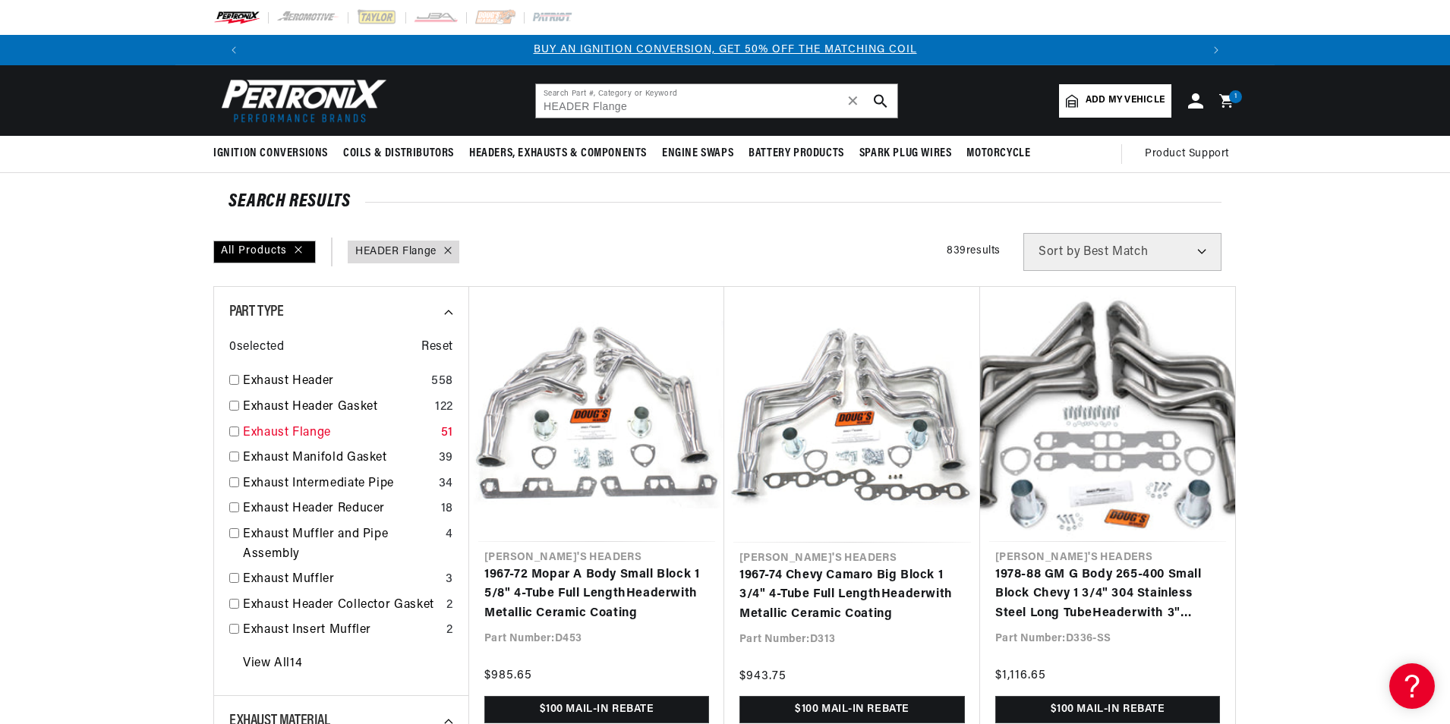
click at [257, 428] on link "Exhaust Flange" at bounding box center [339, 434] width 192 height 20
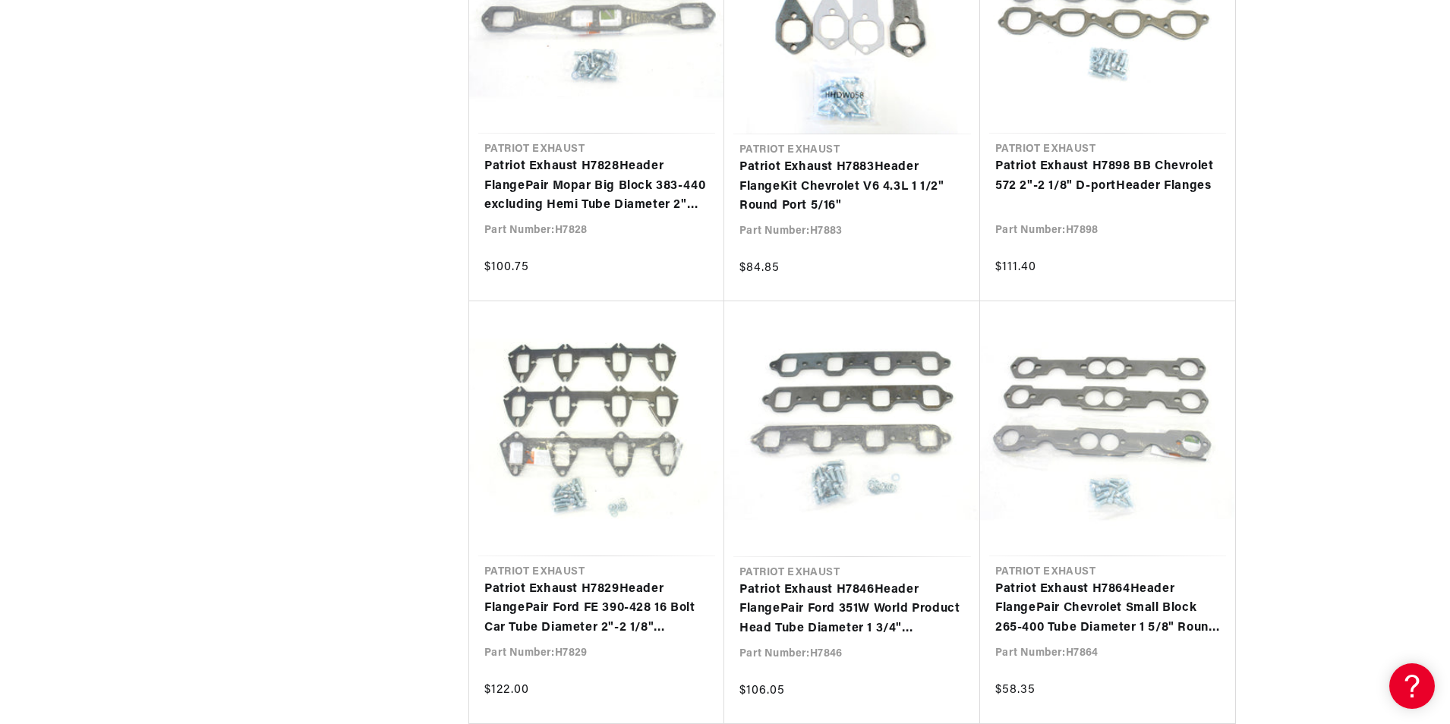
scroll to position [0, 1896]
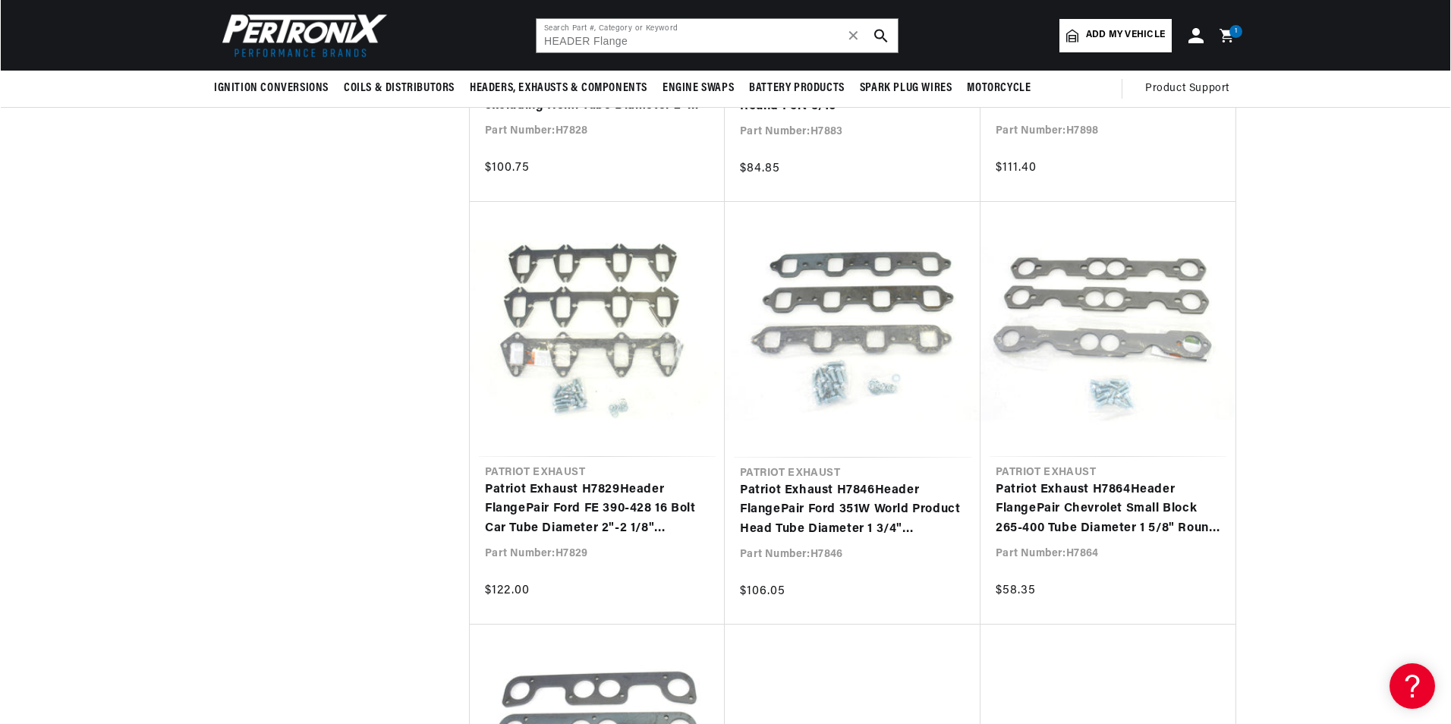
scroll to position [1290, 0]
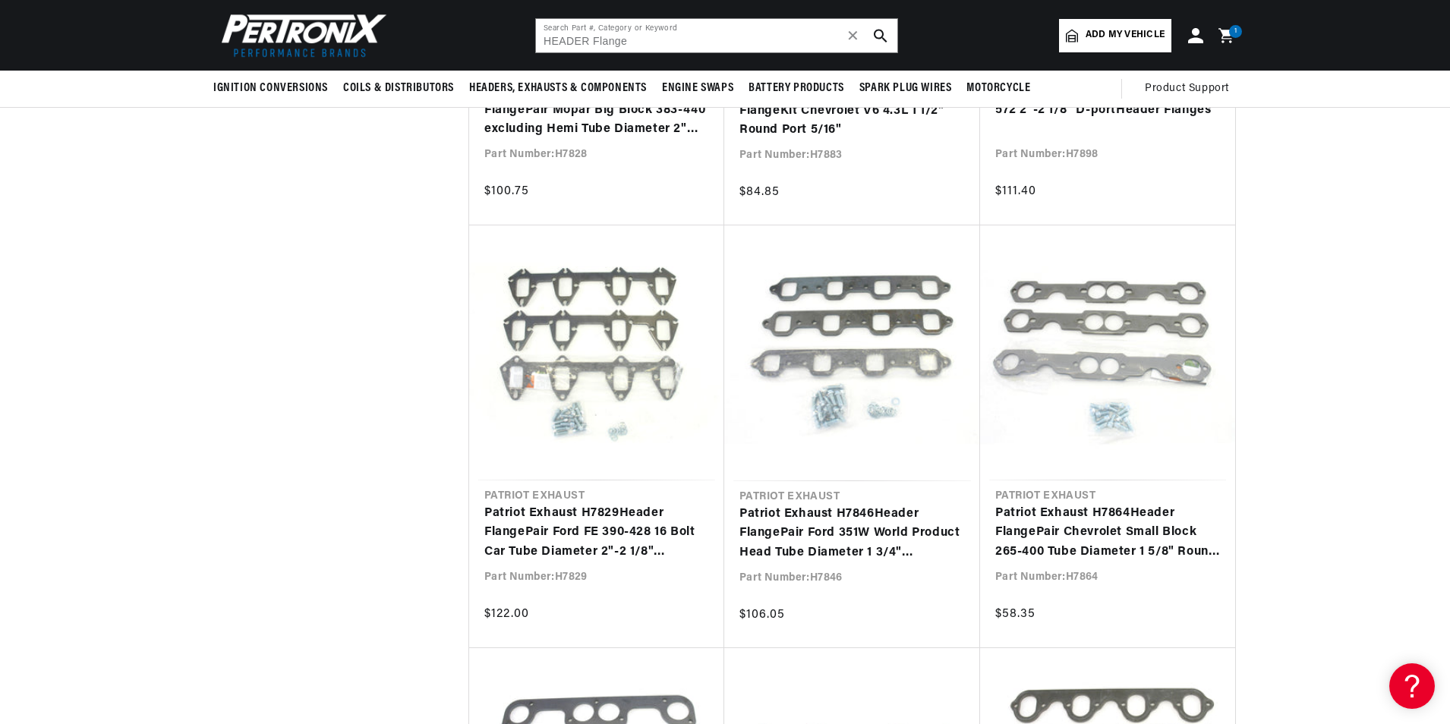
click at [1230, 35] on div "1 1 item" at bounding box center [1235, 31] width 13 height 13
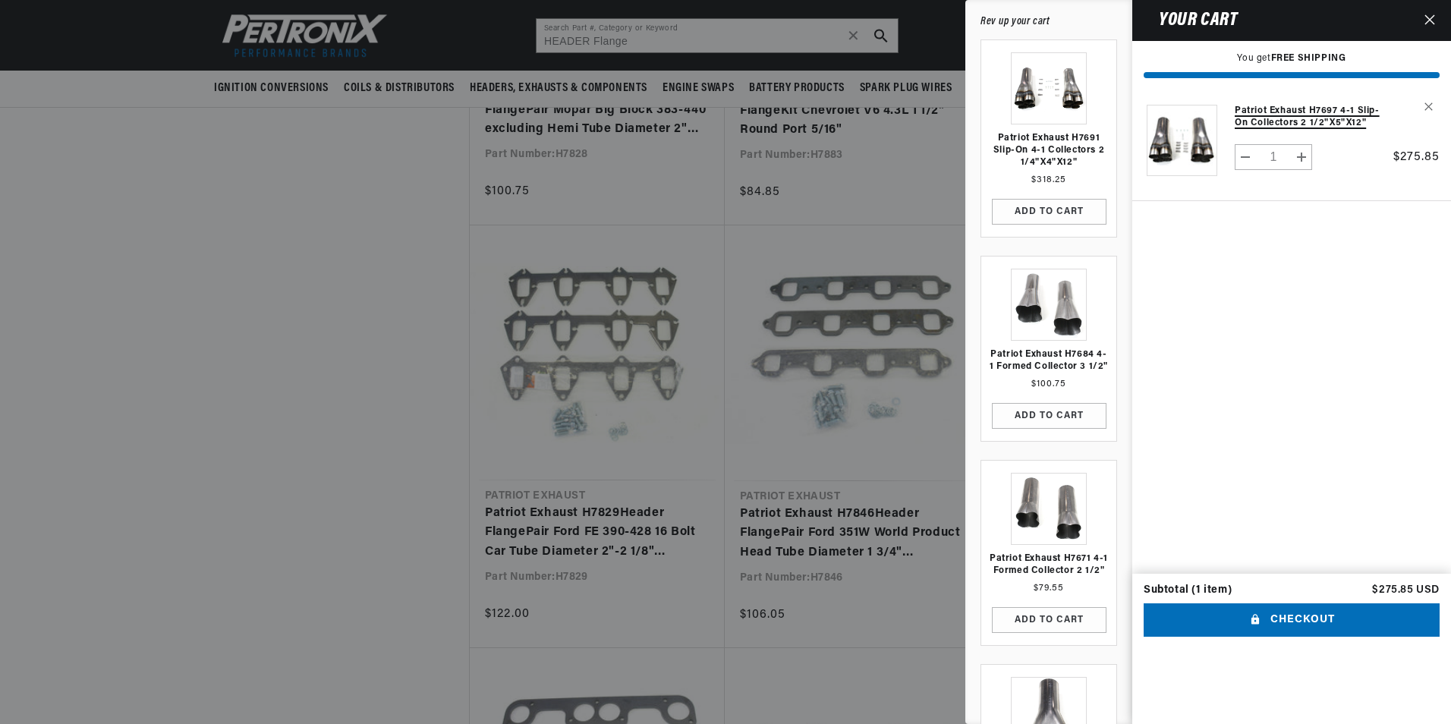
click at [1312, 111] on link "Patriot Exhaust H7697 4-1 Slip-On Collectors 2 1/2"x5"x12"" at bounding box center [1310, 117] width 151 height 24
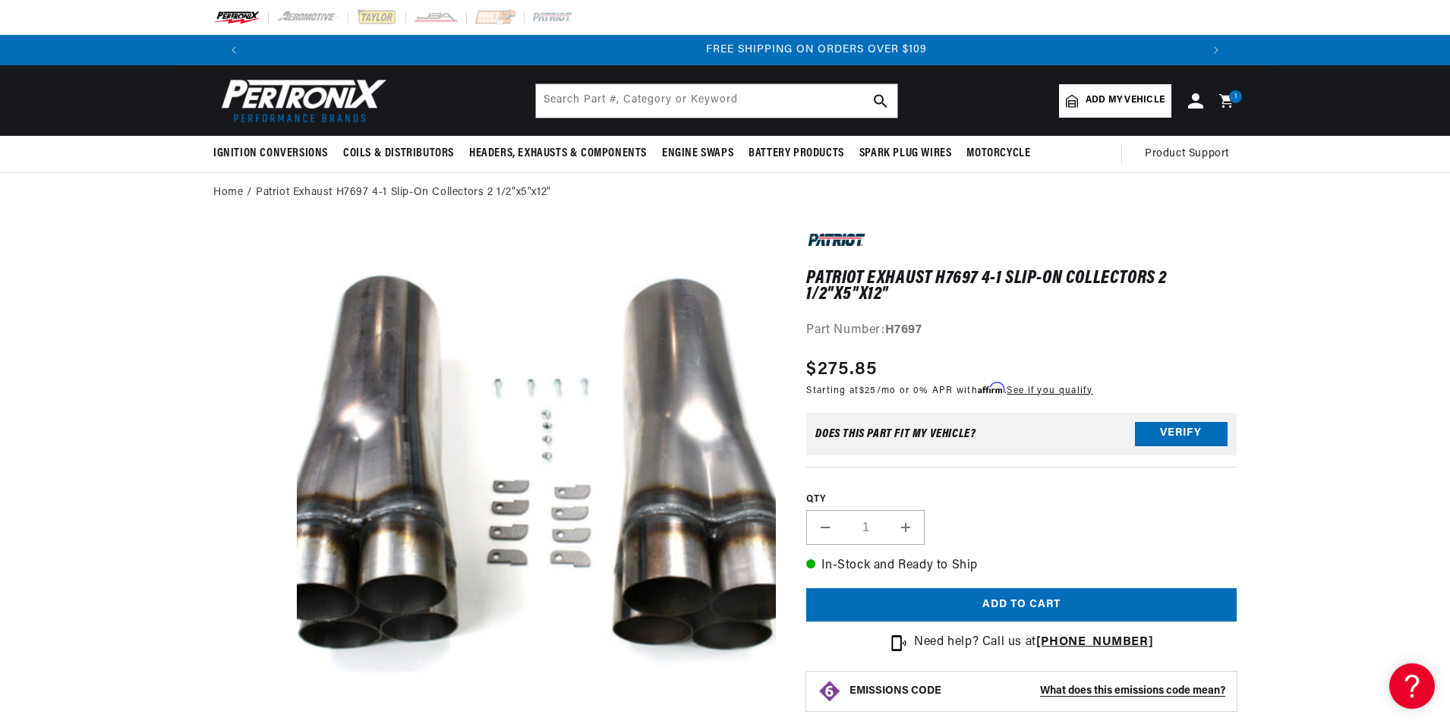
scroll to position [0, 1896]
click at [848, 12] on div at bounding box center [724, 17] width 1099 height 35
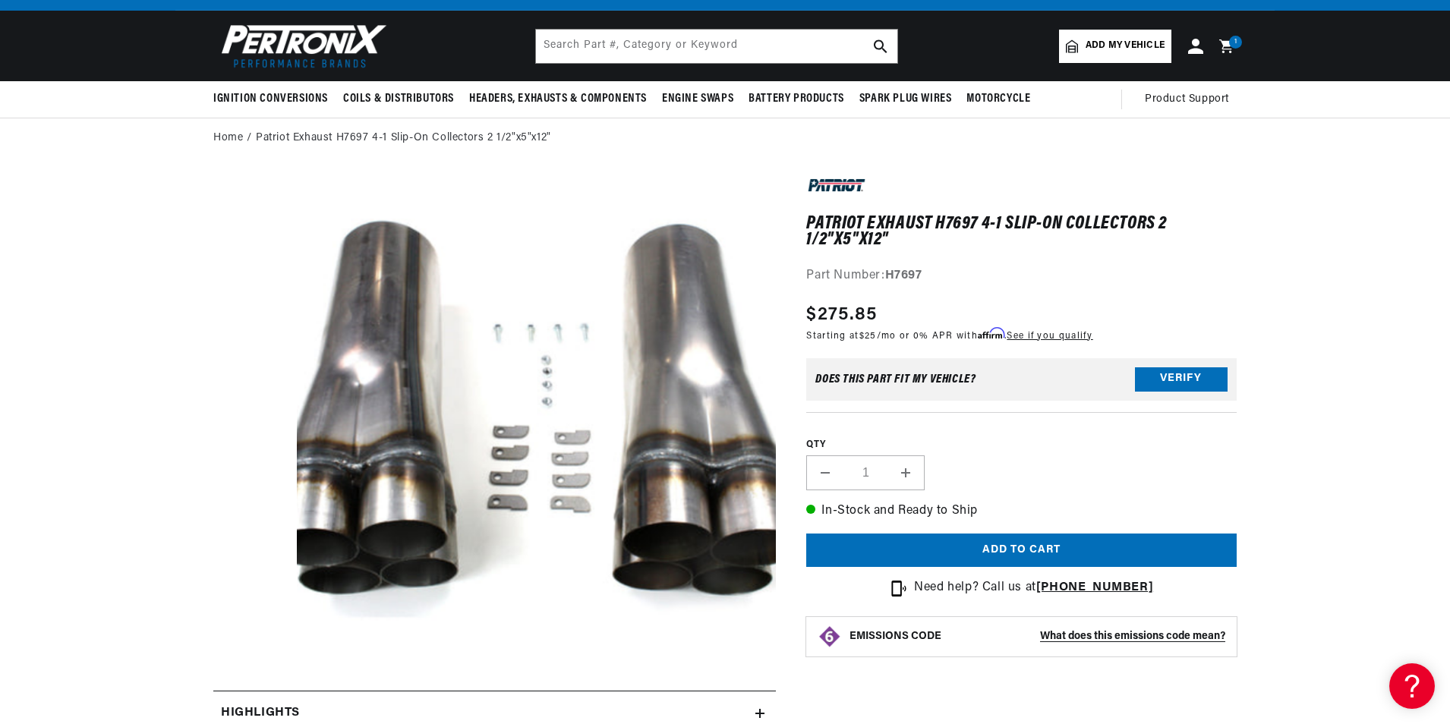
scroll to position [304, 0]
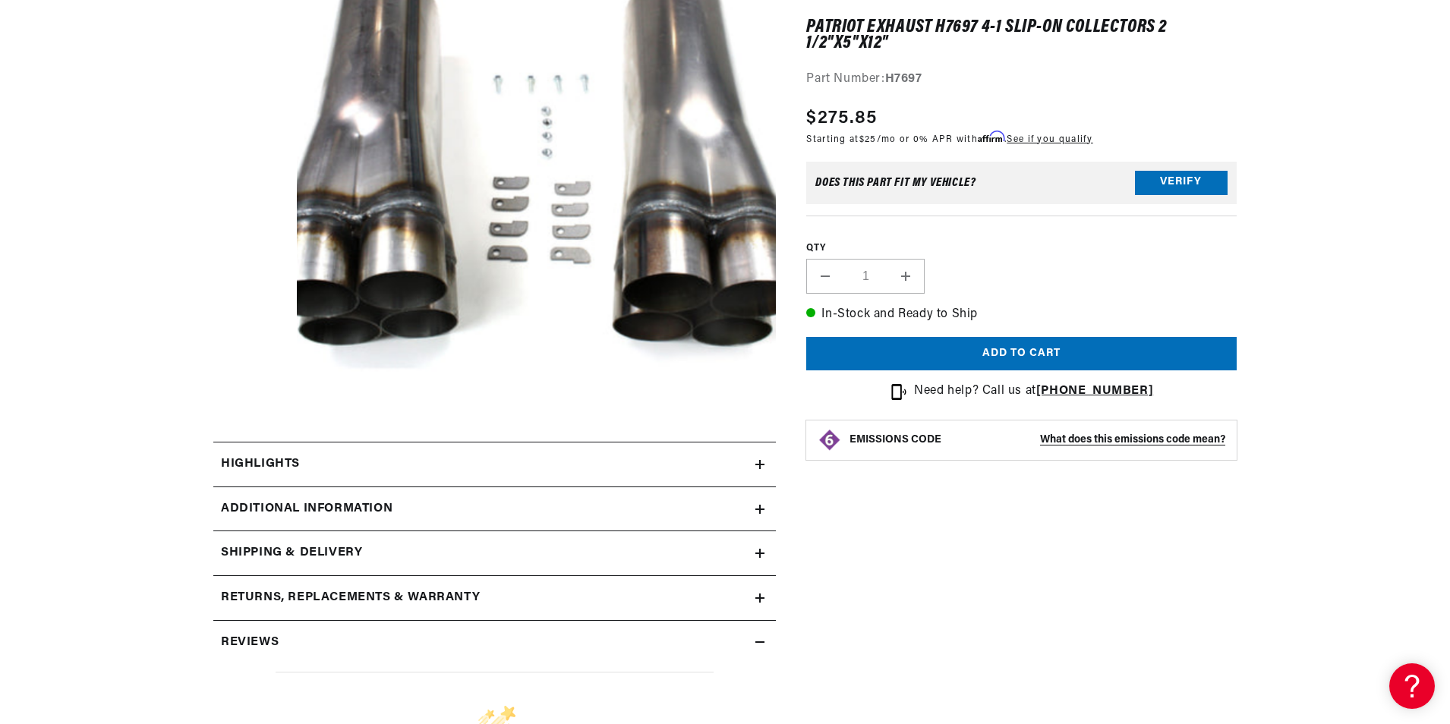
click at [241, 634] on h2 "Reviews" at bounding box center [250, 643] width 58 height 20
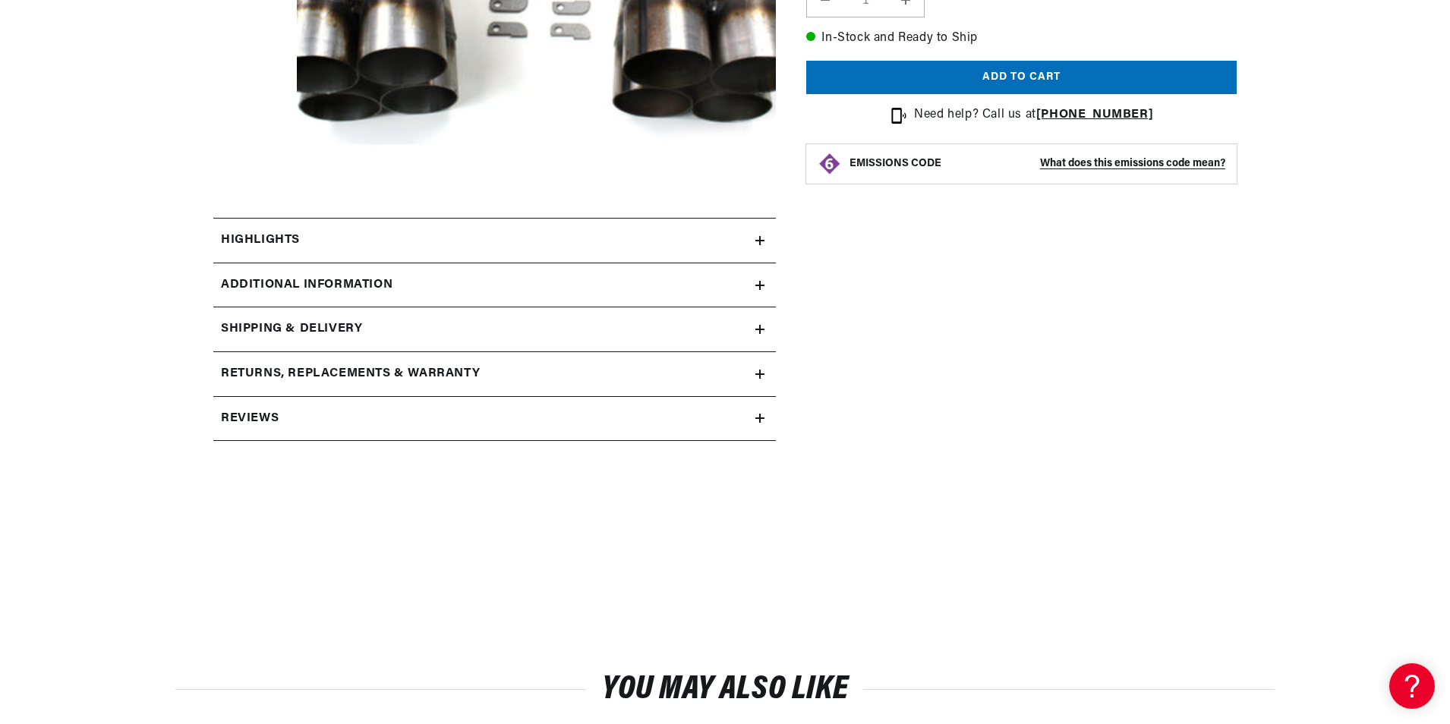
scroll to position [531, 0]
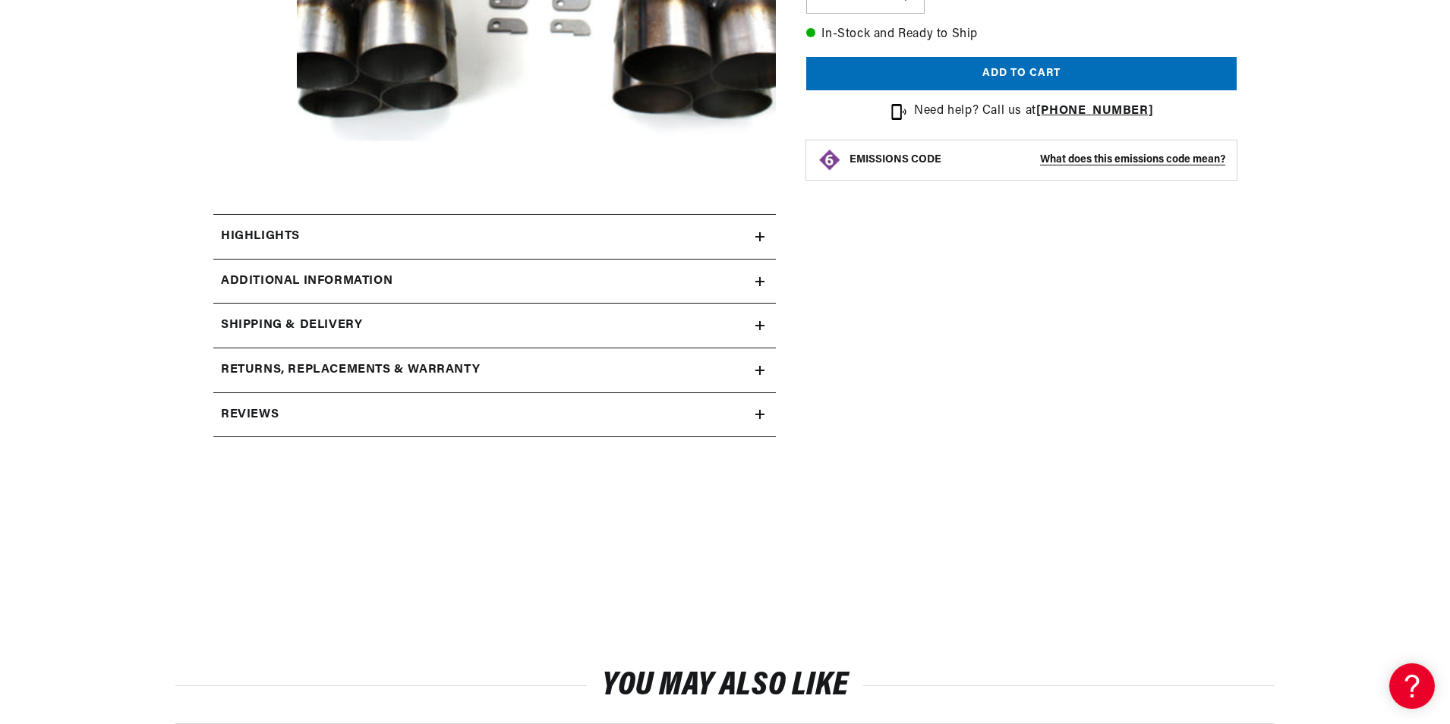
click at [248, 418] on h2 "Reviews" at bounding box center [250, 415] width 58 height 20
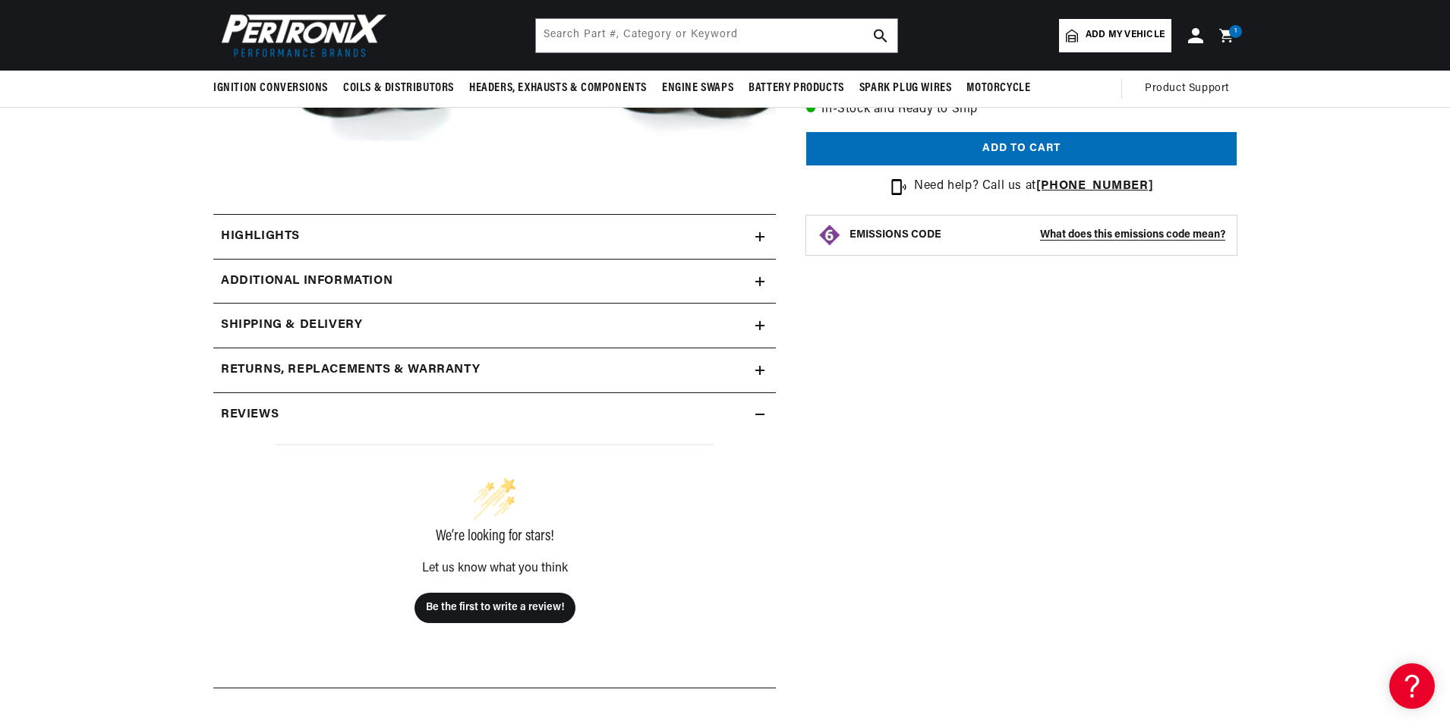
scroll to position [0, 948]
click at [753, 364] on div "Returns, Replacements & Warranty" at bounding box center [484, 371] width 542 height 20
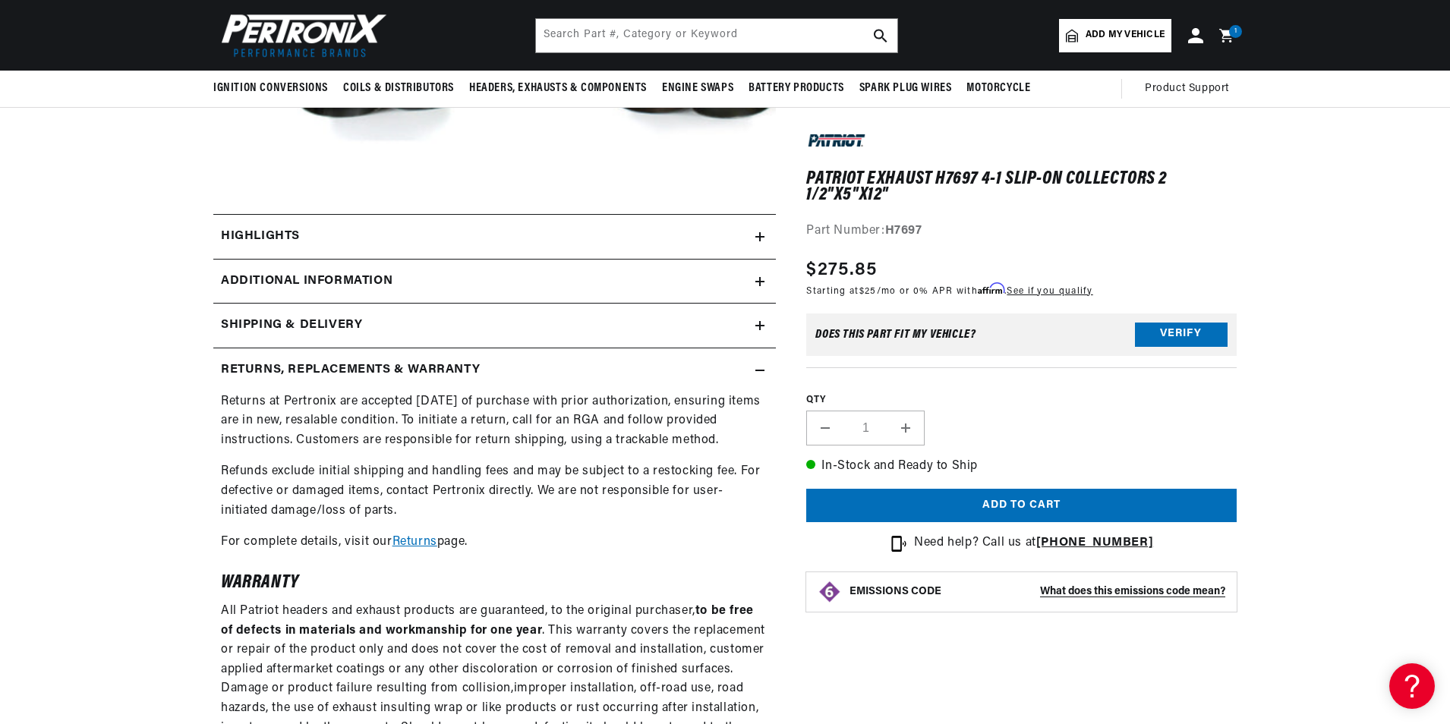
click at [753, 364] on div "Returns, Replacements & Warranty" at bounding box center [484, 371] width 542 height 20
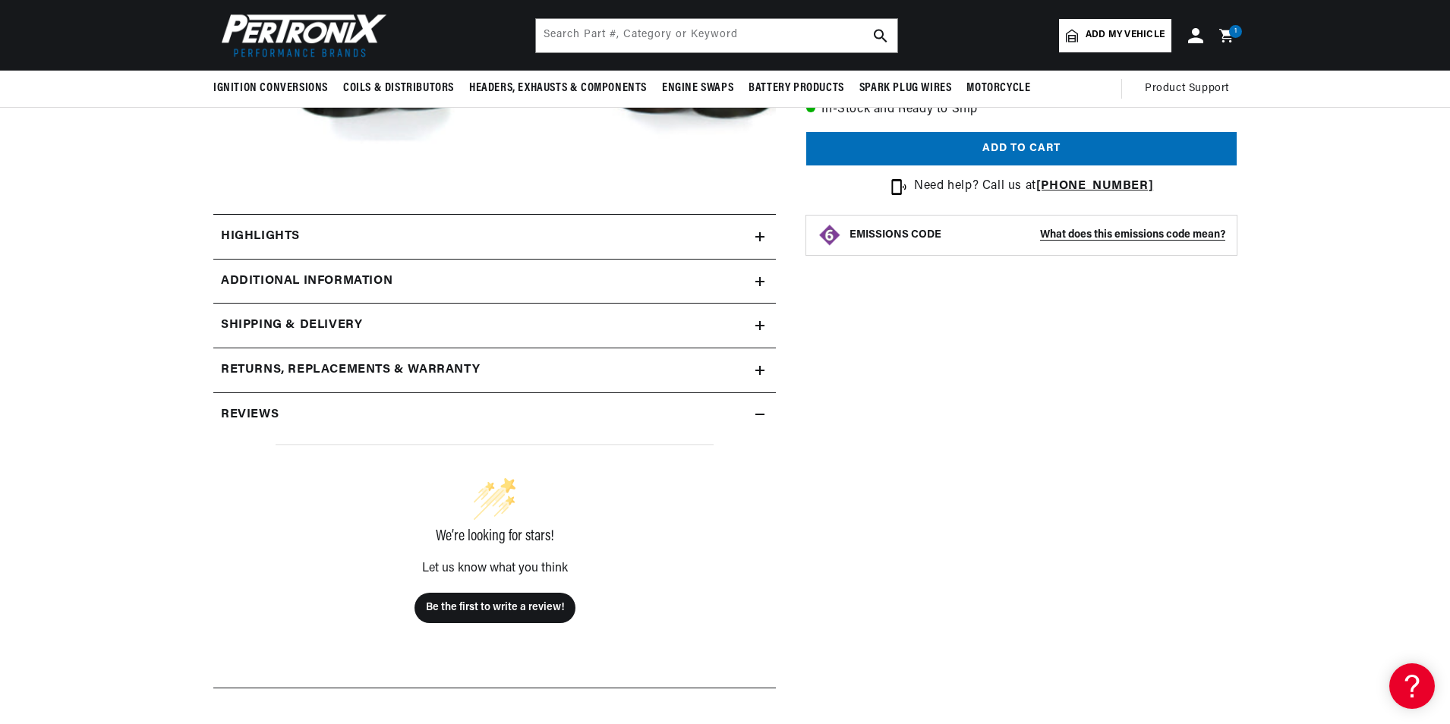
click at [761, 317] on summary "Shipping & Delivery" at bounding box center [494, 326] width 562 height 44
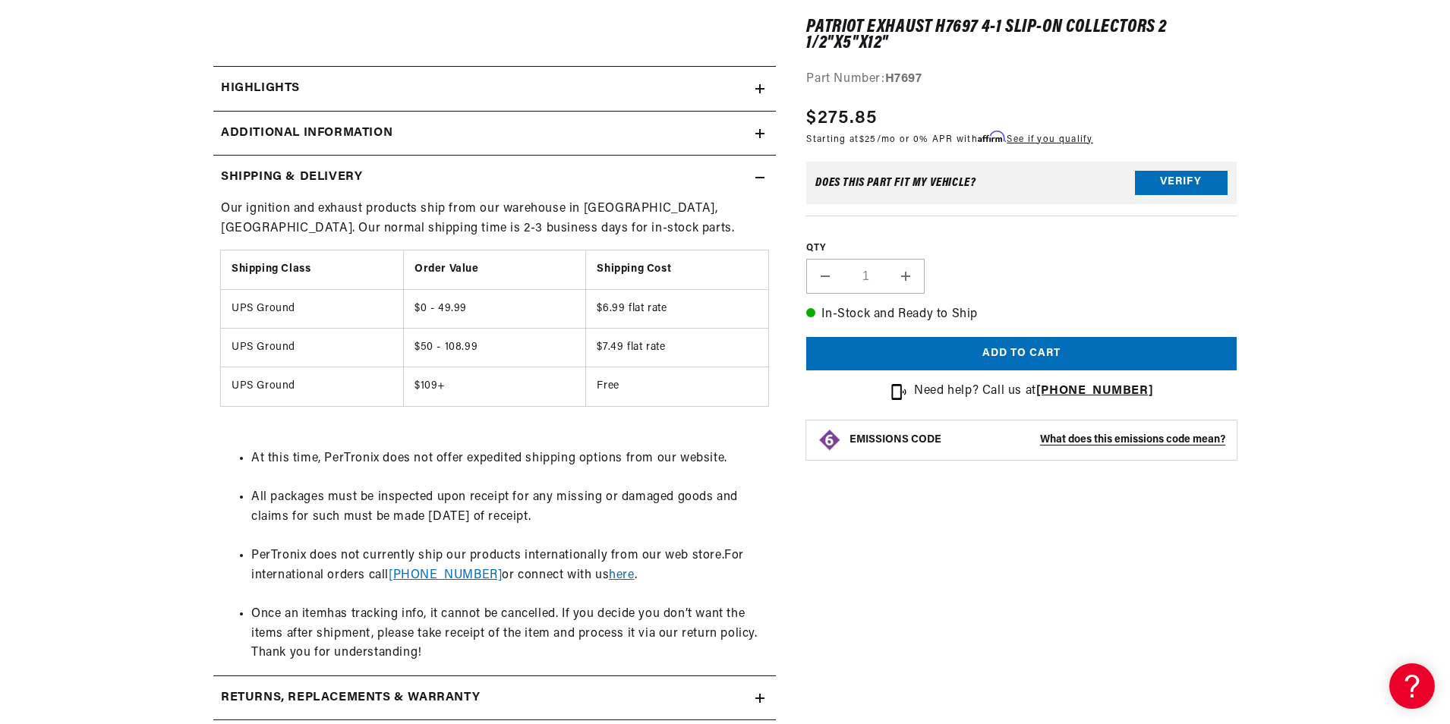
scroll to position [683, 0]
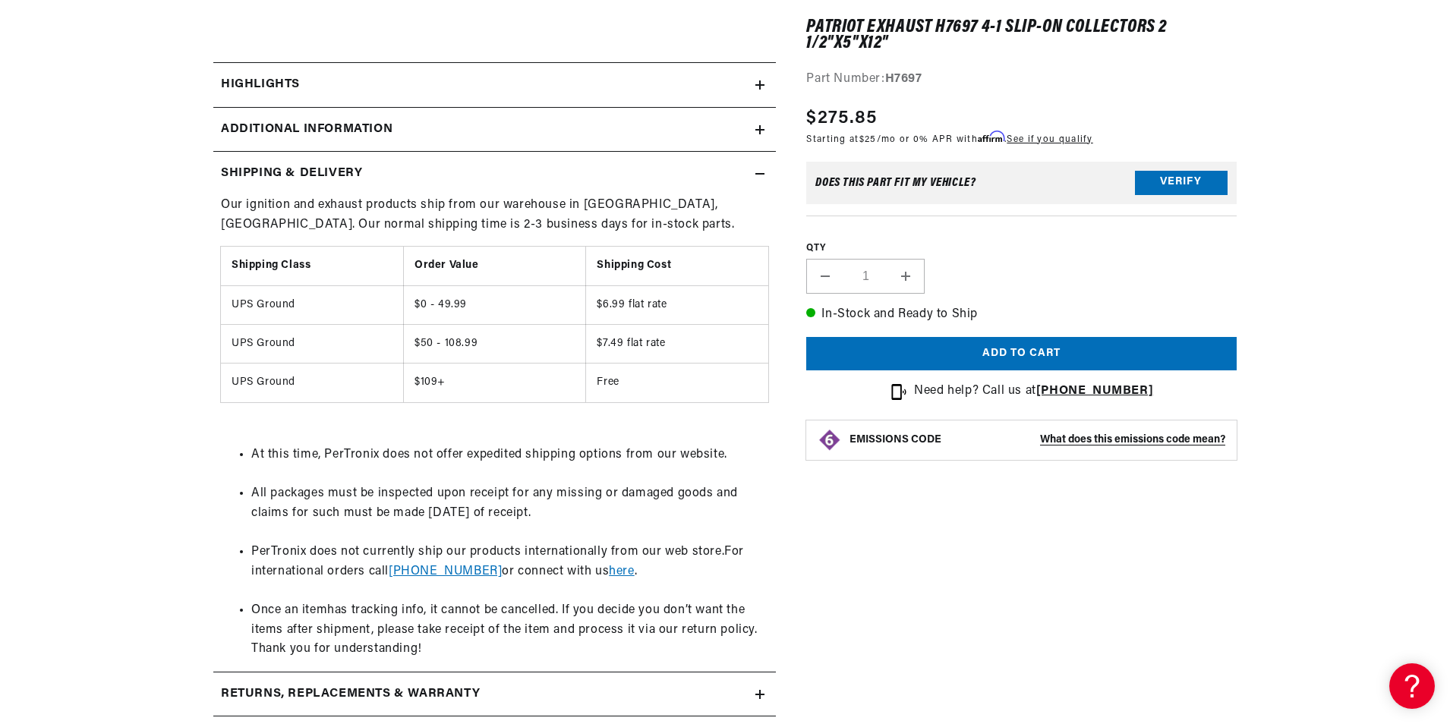
click at [763, 174] on icon at bounding box center [759, 174] width 9 height 0
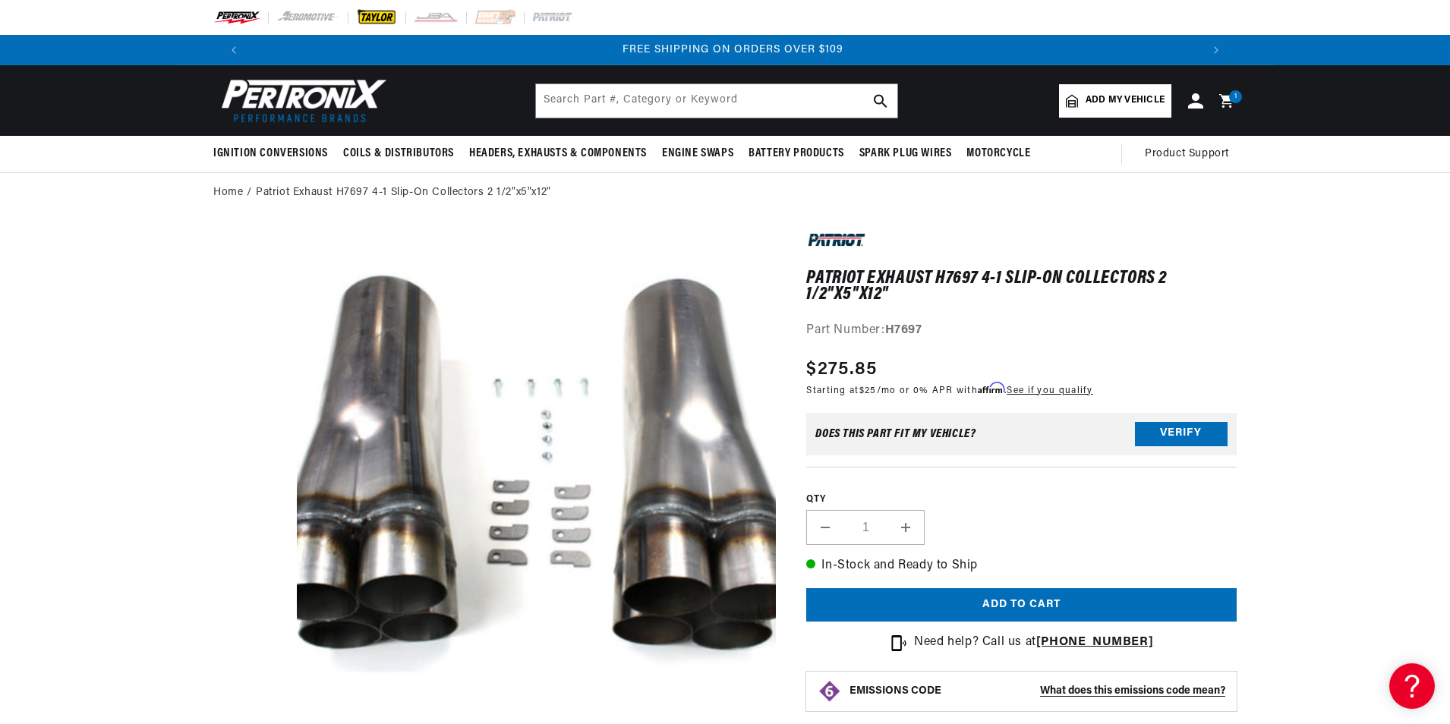
scroll to position [0, 572]
